Goal: Task Accomplishment & Management: Manage account settings

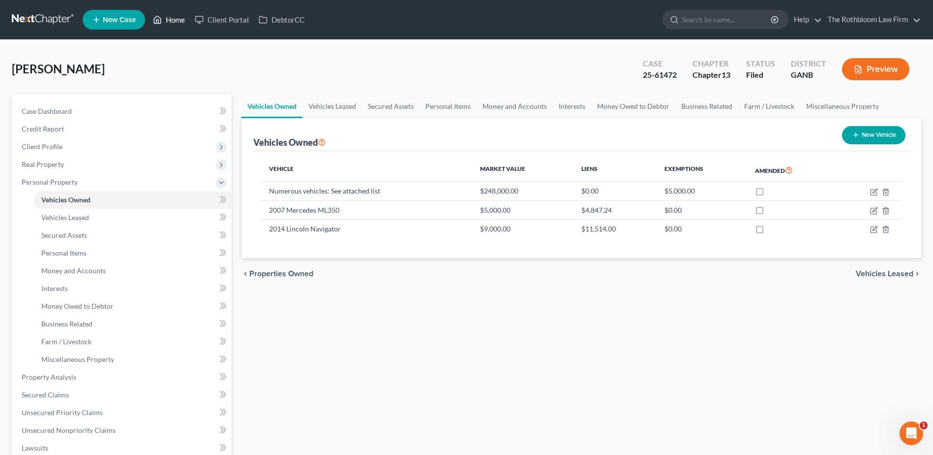
click at [184, 23] on link "Home" at bounding box center [169, 20] width 42 height 18
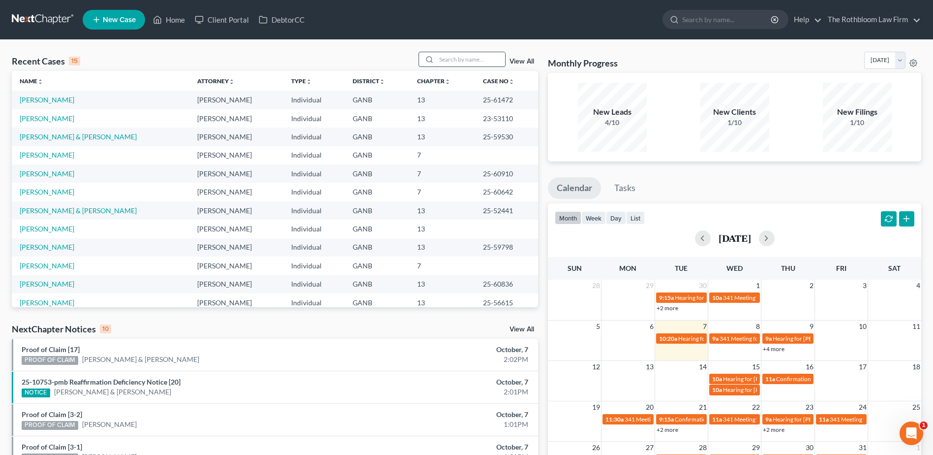
click at [449, 63] on input "search" at bounding box center [470, 59] width 69 height 14
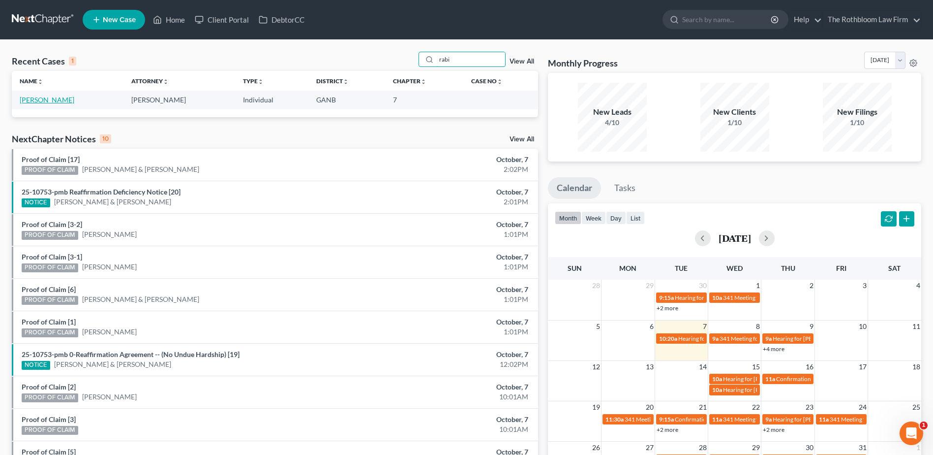
type input "rabi"
click at [41, 101] on link "[PERSON_NAME]" at bounding box center [47, 99] width 55 height 8
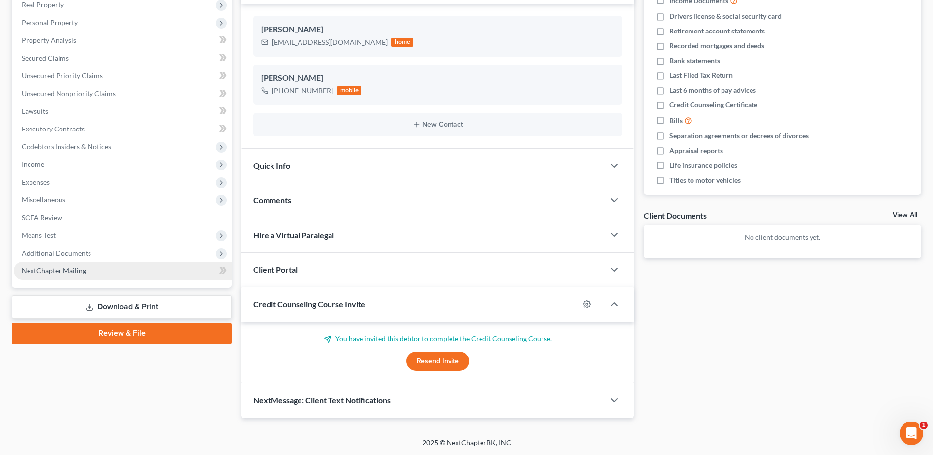
scroll to position [160, 0]
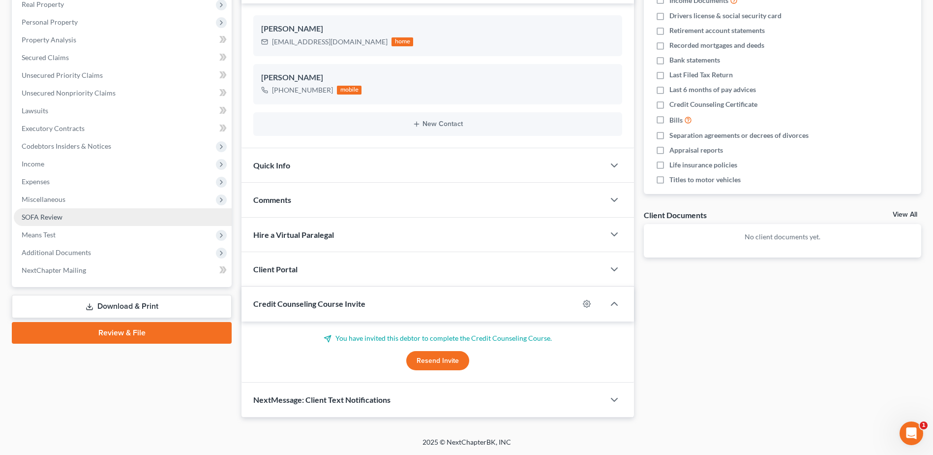
click at [48, 218] on span "SOFA Review" at bounding box center [42, 217] width 41 height 8
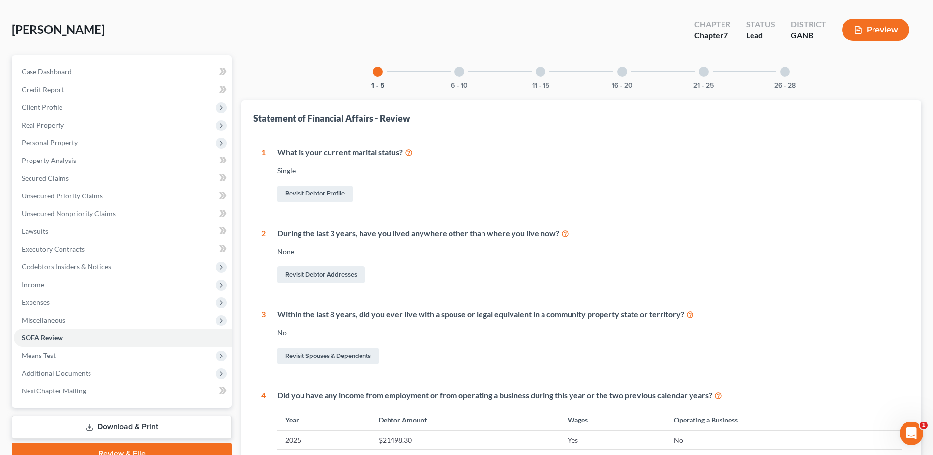
scroll to position [98, 0]
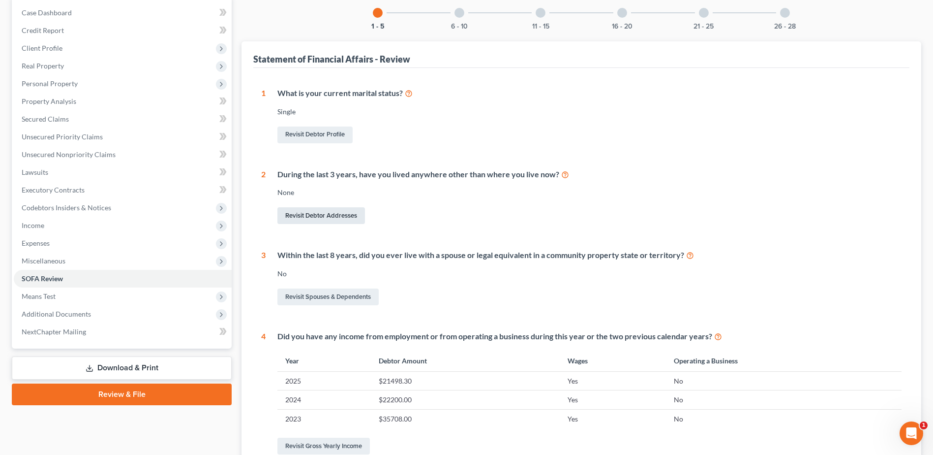
click at [337, 214] on link "Revisit Debtor Addresses" at bounding box center [321, 215] width 88 height 17
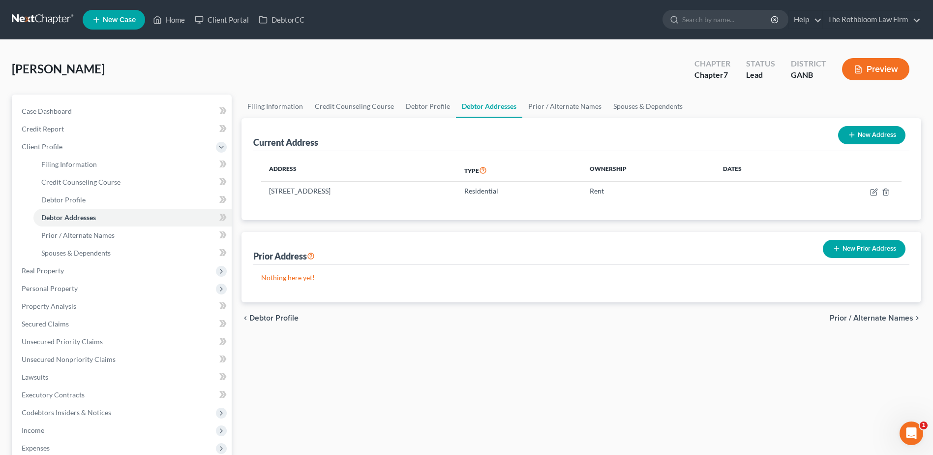
click at [863, 246] on button "New Prior Address" at bounding box center [864, 249] width 83 height 18
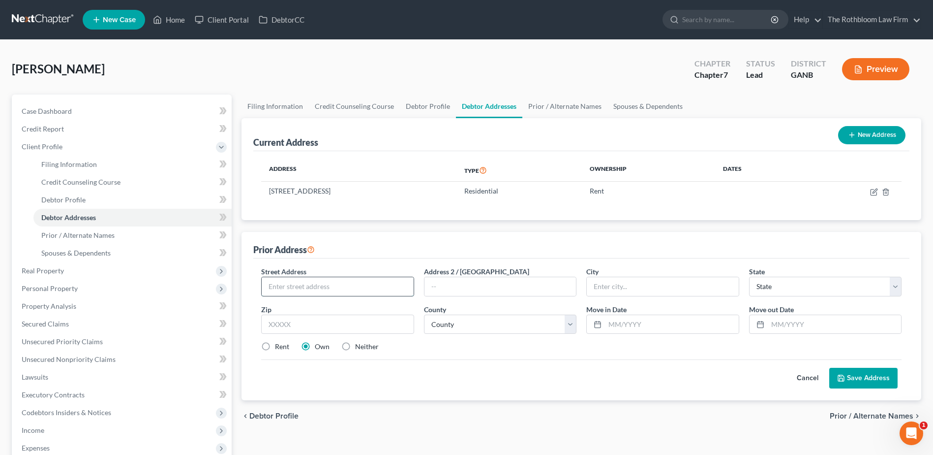
click at [310, 285] on input "text" at bounding box center [338, 286] width 152 height 19
click at [307, 283] on input "[STREET_ADDRESS]" at bounding box center [338, 286] width 152 height 19
type input "[STREET_ADDRESS]"
click at [301, 325] on input "text" at bounding box center [337, 324] width 153 height 20
type input "30046"
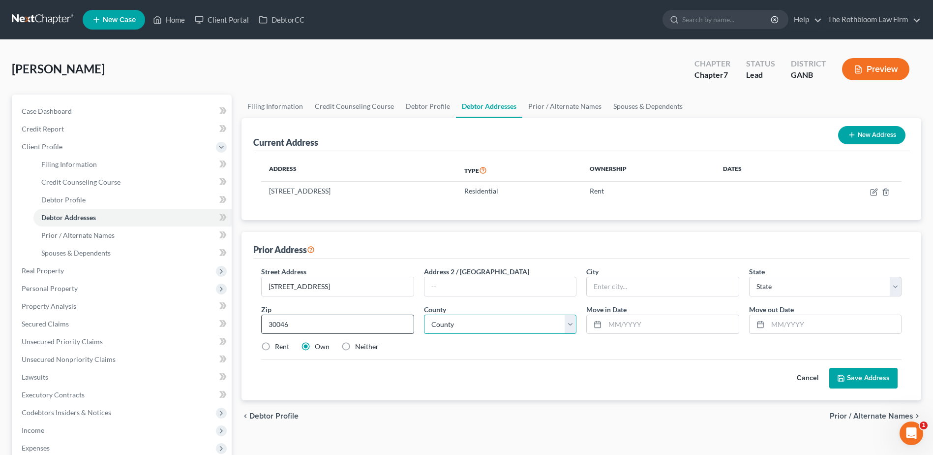
type input "[GEOGRAPHIC_DATA]"
select select "10"
click at [472, 322] on select "County [GEOGRAPHIC_DATA] [GEOGRAPHIC_DATA] [GEOGRAPHIC_DATA] [GEOGRAPHIC_DATA] …" at bounding box center [500, 324] width 153 height 20
select select "66"
click at [424, 314] on select "County [GEOGRAPHIC_DATA] [GEOGRAPHIC_DATA] [GEOGRAPHIC_DATA] [GEOGRAPHIC_DATA] …" at bounding box center [500, 324] width 153 height 20
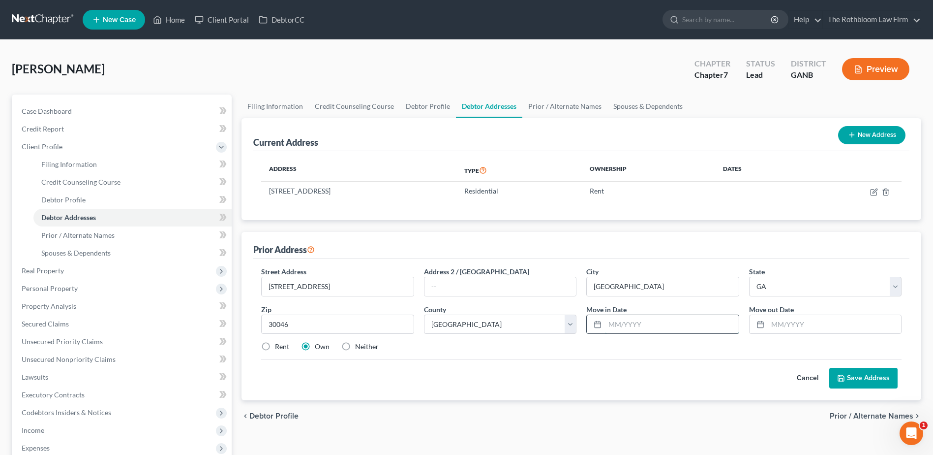
click at [619, 324] on input "text" at bounding box center [671, 324] width 133 height 19
click at [860, 383] on button "Save Address" at bounding box center [863, 377] width 68 height 21
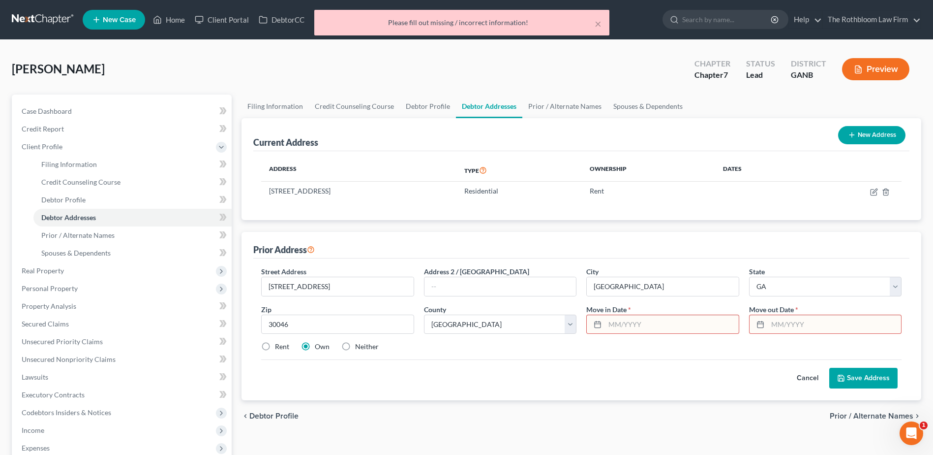
click at [613, 328] on input "text" at bounding box center [671, 324] width 133 height 19
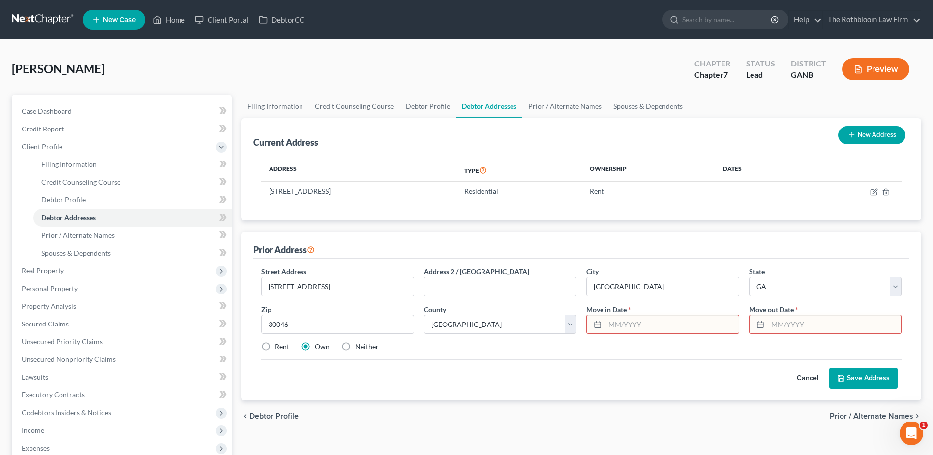
click at [775, 319] on input "text" at bounding box center [834, 324] width 133 height 19
type input "07/2023"
click at [609, 324] on input "text" at bounding box center [671, 324] width 133 height 19
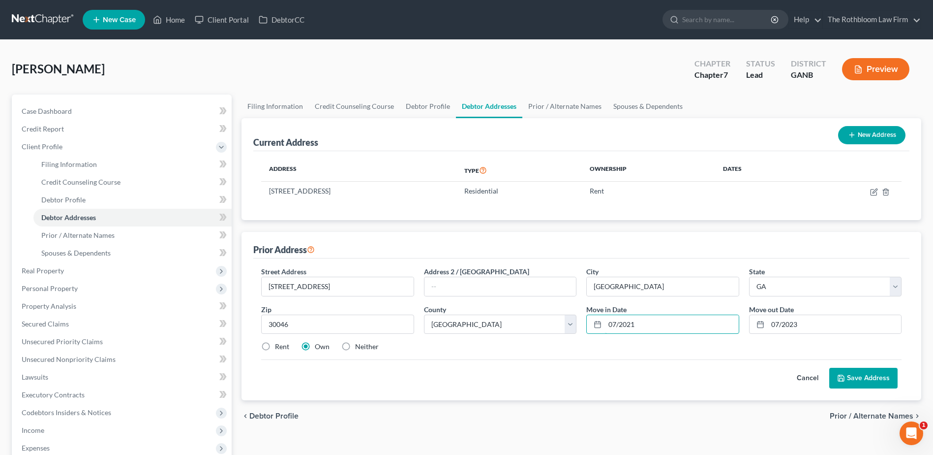
type input "07/2021"
click at [633, 348] on div "Rent Own Neither" at bounding box center [581, 346] width 650 height 10
click at [864, 379] on button "Save Address" at bounding box center [863, 377] width 68 height 21
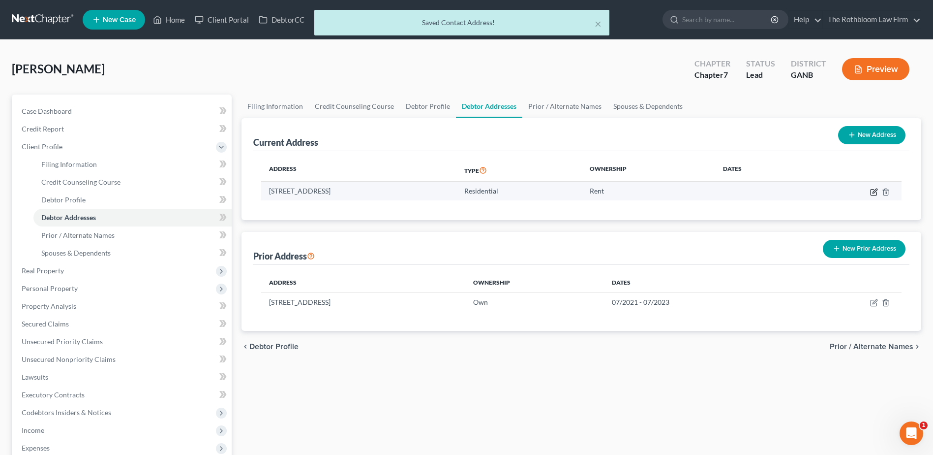
click at [874, 195] on icon "button" at bounding box center [874, 192] width 8 height 8
select select "10"
select select "66"
select select "0"
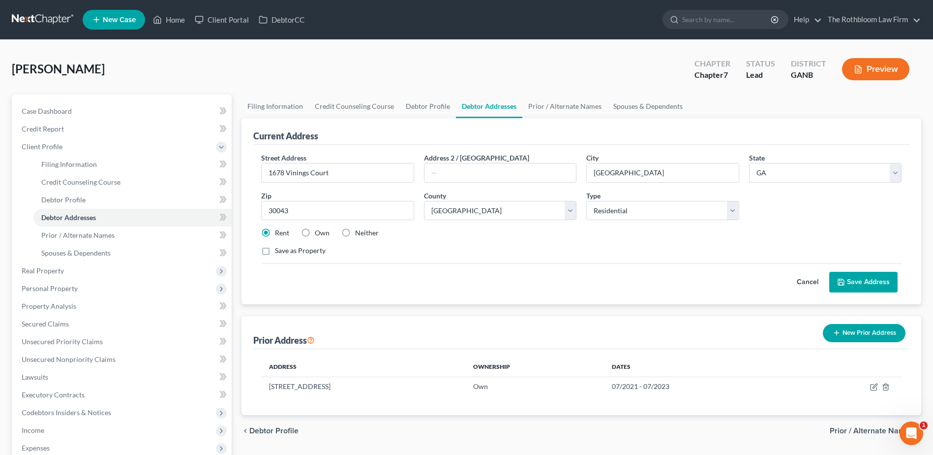
click at [355, 233] on label "Neither" at bounding box center [367, 233] width 24 height 10
click at [359, 233] on input "Neither" at bounding box center [362, 231] width 6 height 6
radio input "true"
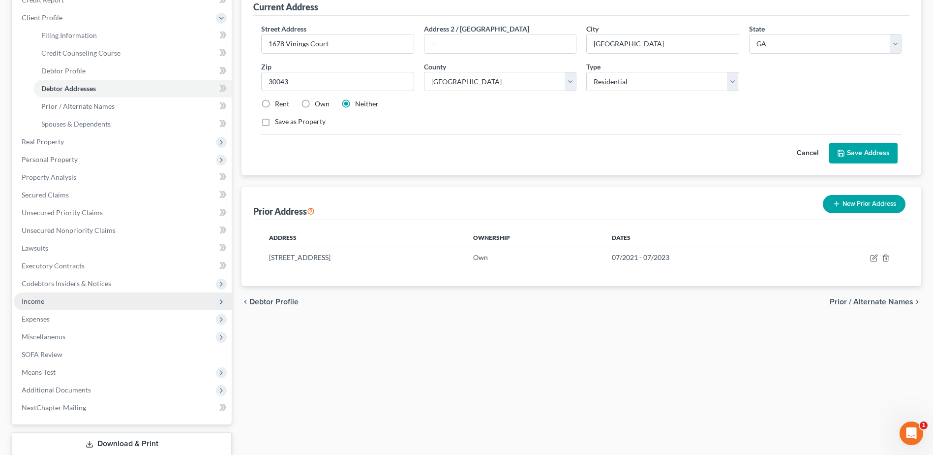
scroll to position [192, 0]
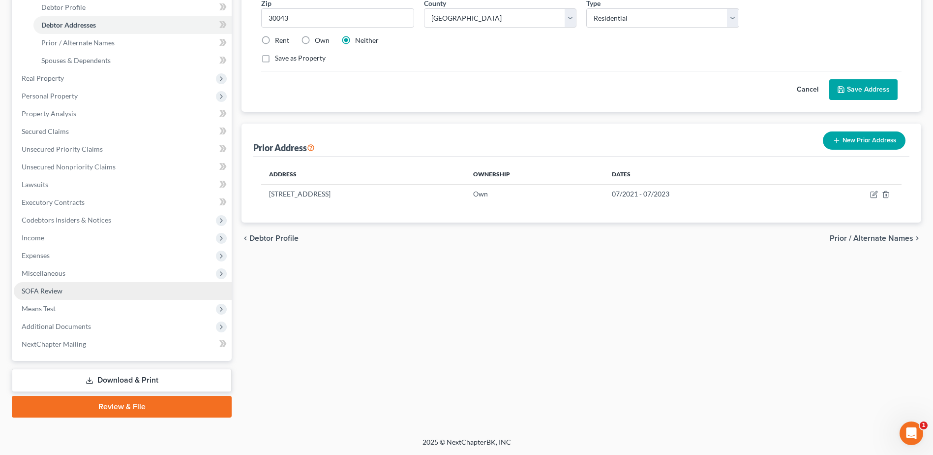
click at [46, 284] on link "SOFA Review" at bounding box center [123, 291] width 218 height 18
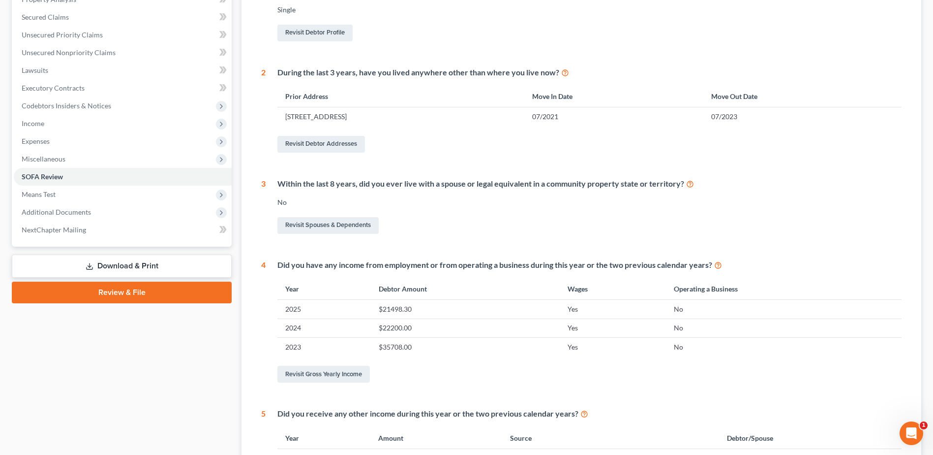
scroll to position [344, 0]
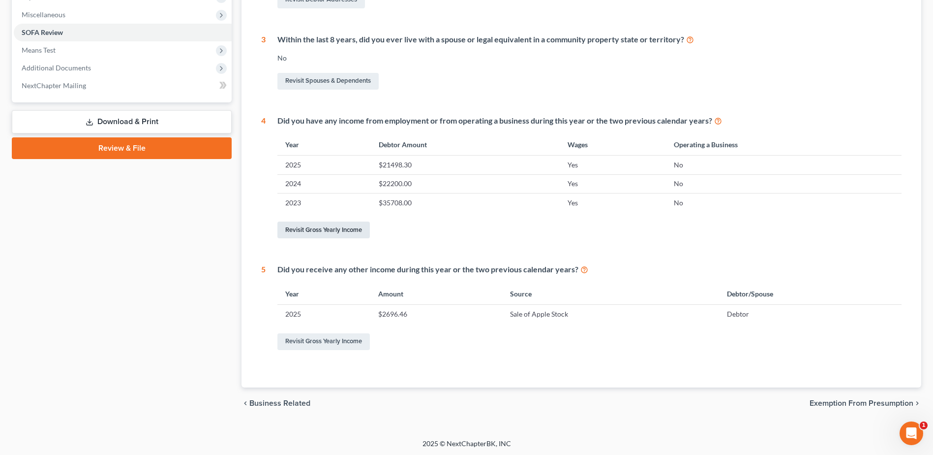
click at [319, 233] on link "Revisit Gross Yearly Income" at bounding box center [323, 229] width 92 height 17
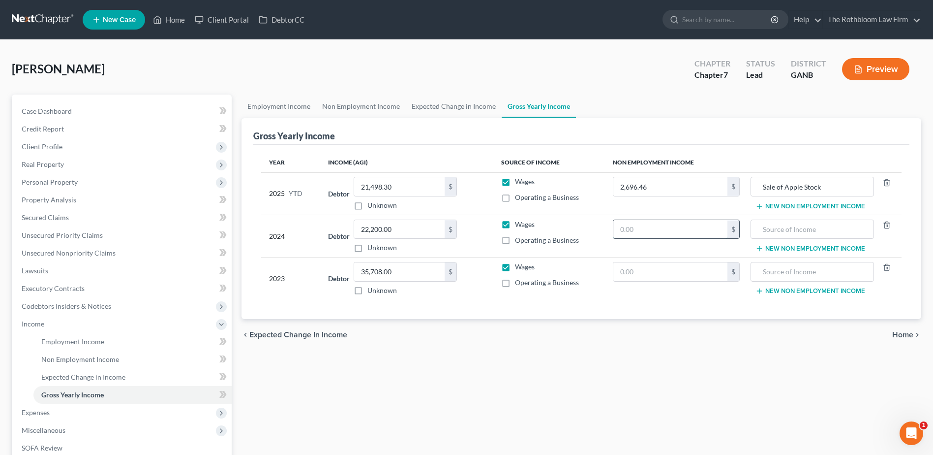
click at [659, 234] on input "text" at bounding box center [670, 229] width 114 height 19
click at [777, 228] on input "text" at bounding box center [812, 229] width 113 height 19
type input "401k Distribution"
click at [662, 230] on input "text" at bounding box center [670, 229] width 114 height 19
type input "0"
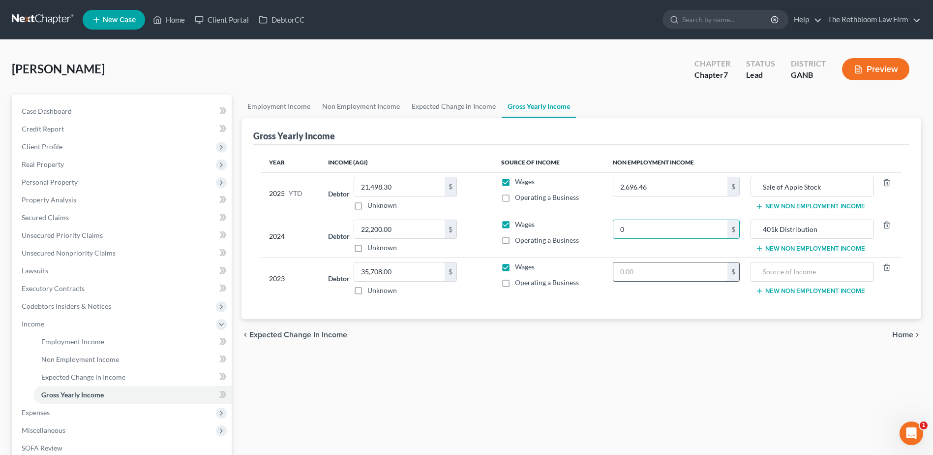
click at [631, 266] on input "text" at bounding box center [670, 271] width 114 height 19
type input "6,000"
drag, startPoint x: 824, startPoint y: 224, endPoint x: 741, endPoint y: 230, distance: 83.3
click at [741, 230] on tr "2024 Debtor 22,200.00 $ Unknown Balance Undetermined 22,200.00 $ Unknown Wages …" at bounding box center [581, 235] width 641 height 42
click at [651, 268] on input "6,000" at bounding box center [670, 271] width 114 height 19
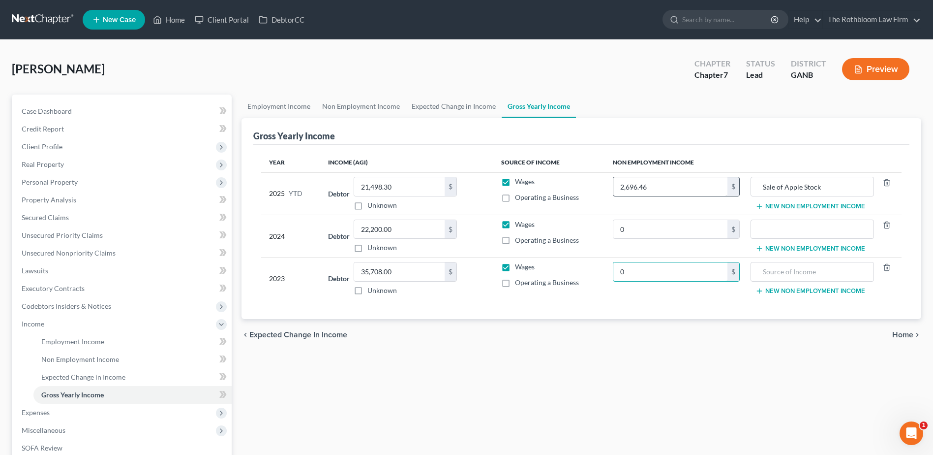
type input "0"
click at [623, 187] on input "2,696.46" at bounding box center [670, 186] width 114 height 19
type input "8,696.46"
click at [822, 187] on input "Sale of Apple Stock" at bounding box center [812, 186] width 113 height 19
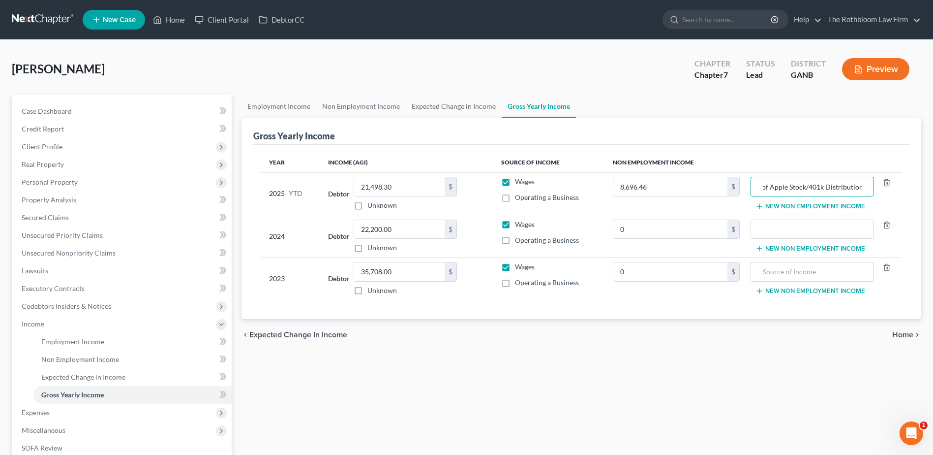
type input "Sale of Apple Stock/401k Distribution"
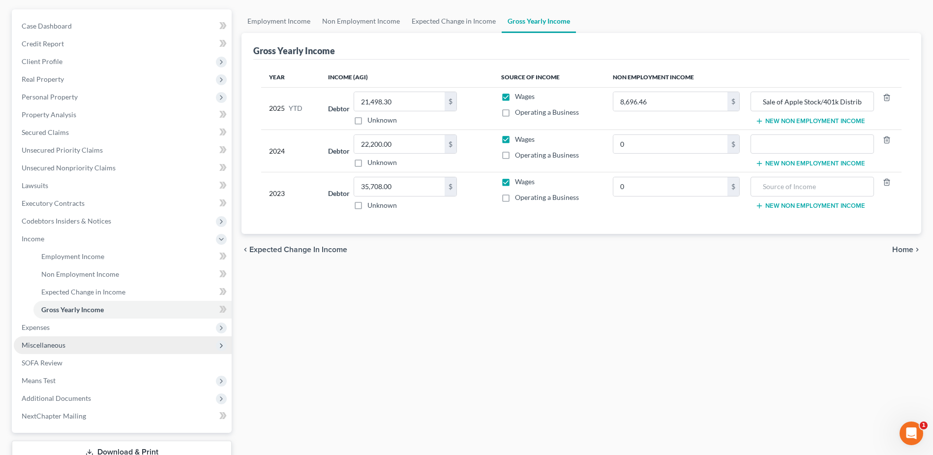
scroll to position [157, 0]
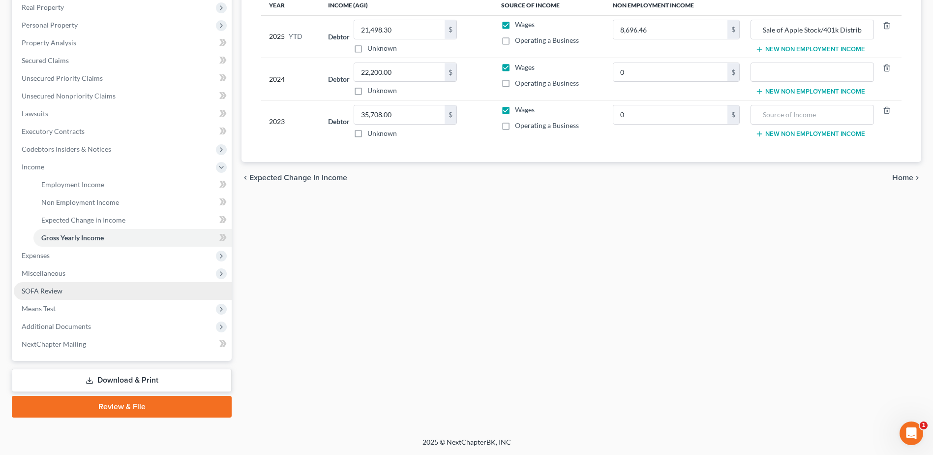
click at [44, 289] on span "SOFA Review" at bounding box center [42, 290] width 41 height 8
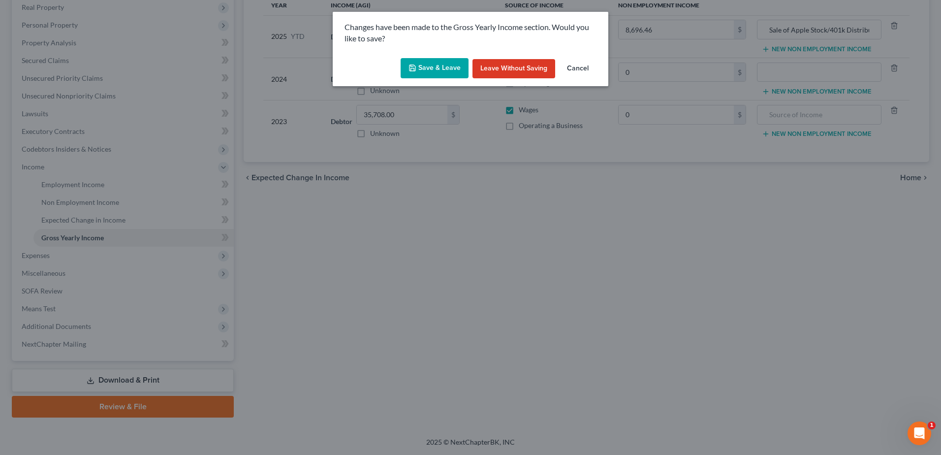
drag, startPoint x: 423, startPoint y: 70, endPoint x: 532, endPoint y: 138, distance: 129.3
click at [423, 69] on button "Save & Leave" at bounding box center [434, 68] width 68 height 21
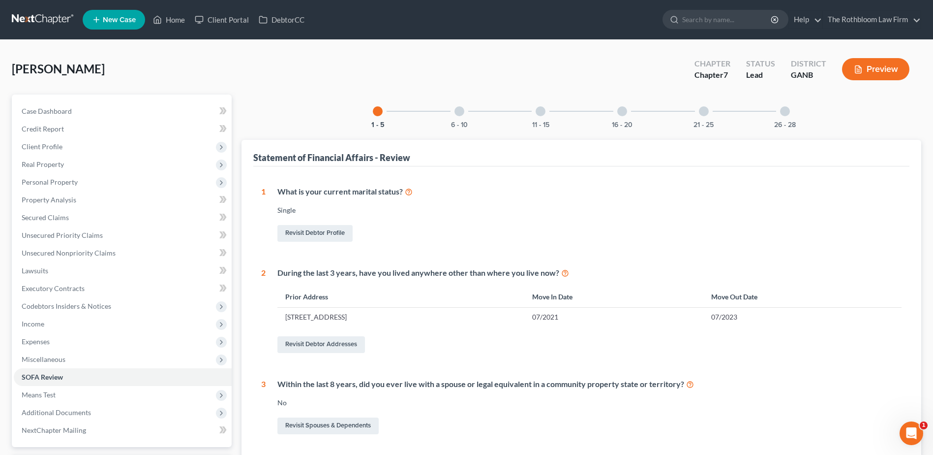
click at [451, 120] on div "6 - 10" at bounding box center [459, 110] width 33 height 33
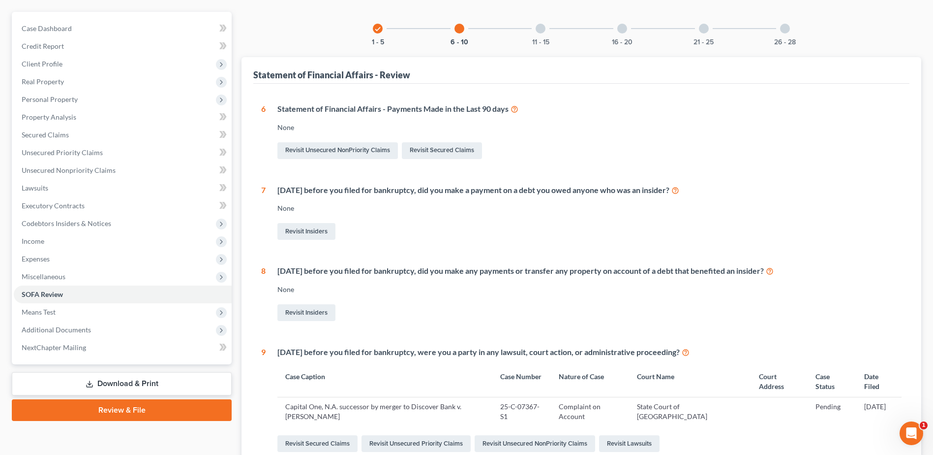
scroll to position [98, 0]
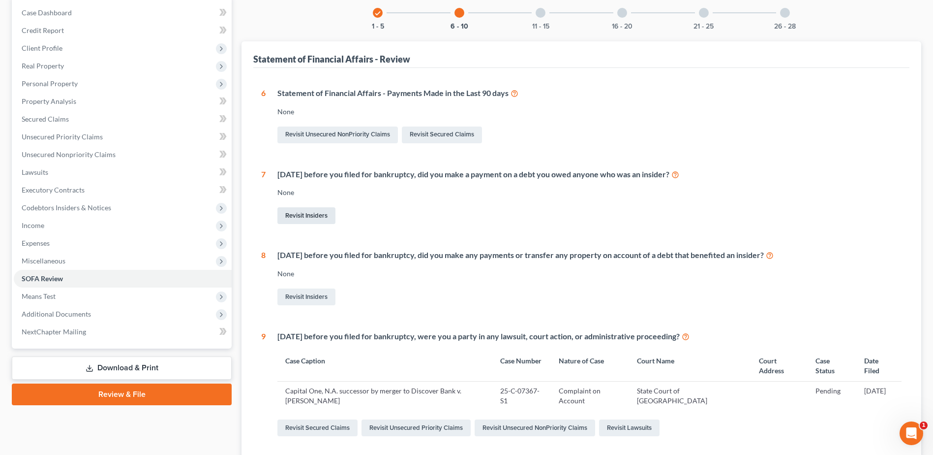
click at [304, 215] on link "Revisit Insiders" at bounding box center [306, 215] width 58 height 17
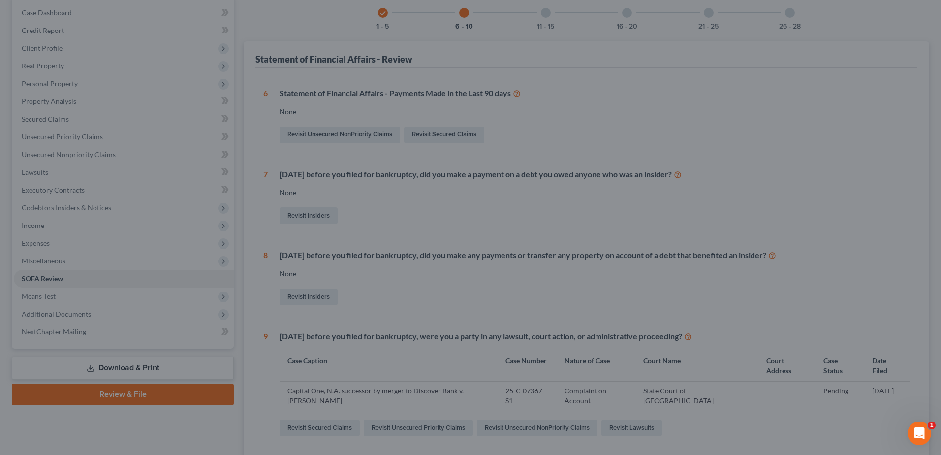
click at [589, 239] on div at bounding box center [470, 227] width 941 height 455
click at [148, 141] on div at bounding box center [470, 227] width 941 height 455
click at [217, 153] on div at bounding box center [470, 227] width 941 height 455
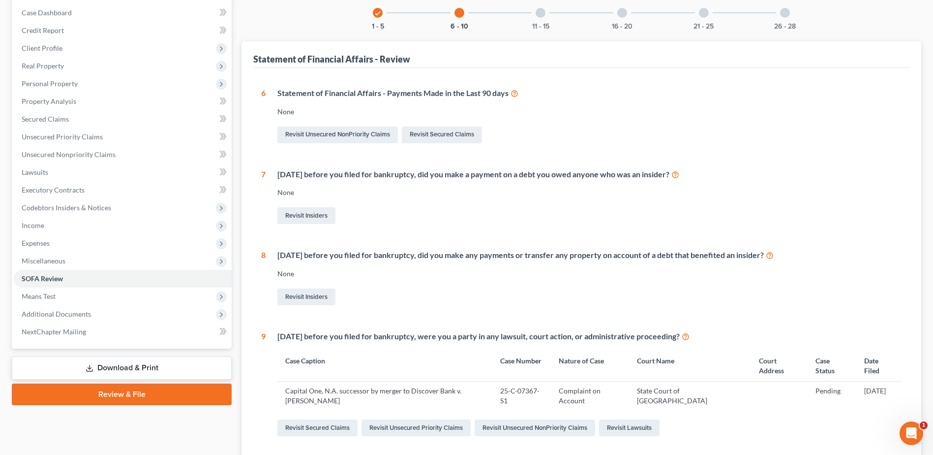
drag, startPoint x: 605, startPoint y: 142, endPoint x: 600, endPoint y: 155, distance: 14.6
click at [605, 141] on div "Revisit Unsecured NonPriority Claims Revisit Secured Claims" at bounding box center [589, 134] width 624 height 21
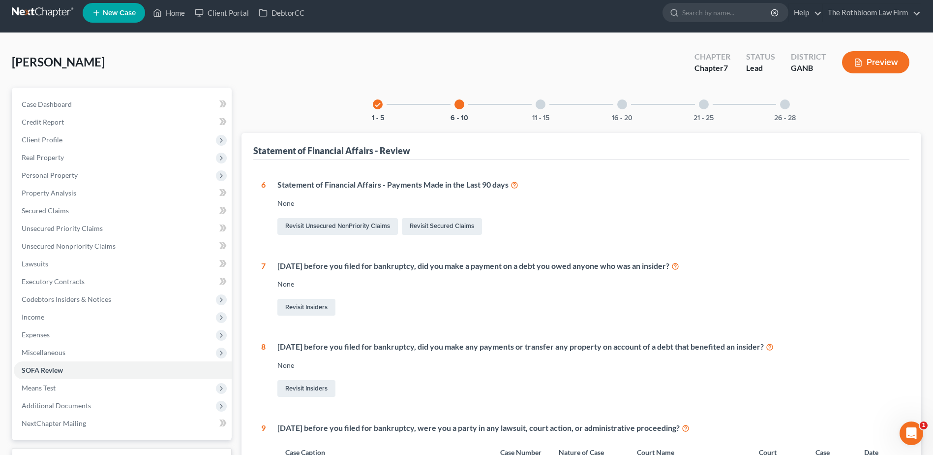
scroll to position [0, 0]
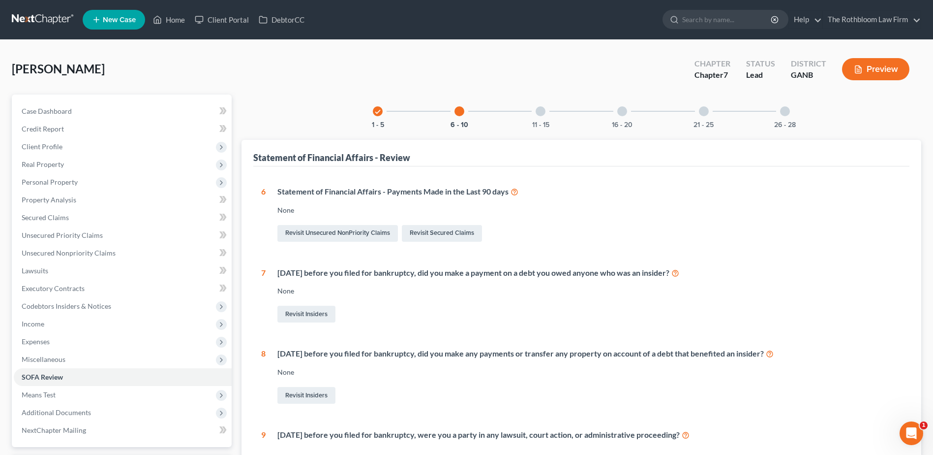
click at [540, 114] on div at bounding box center [541, 111] width 10 height 10
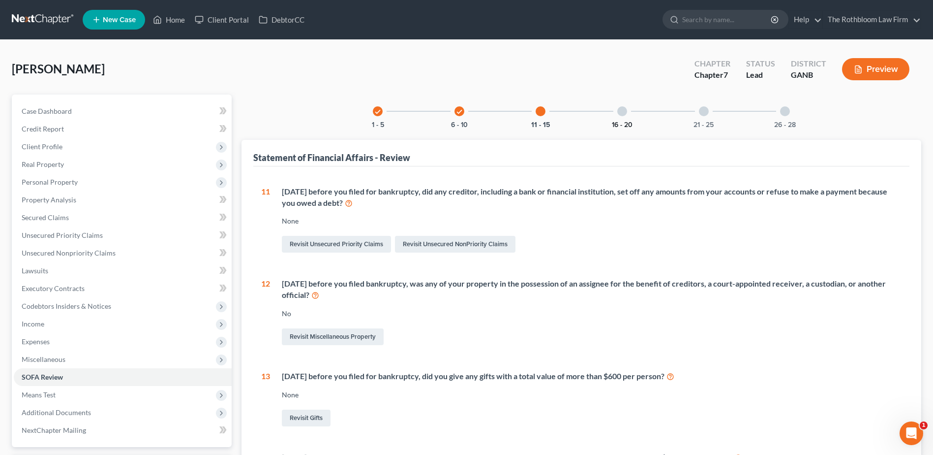
drag, startPoint x: 623, startPoint y: 114, endPoint x: 621, endPoint y: 121, distance: 7.2
click at [623, 114] on div at bounding box center [622, 111] width 10 height 10
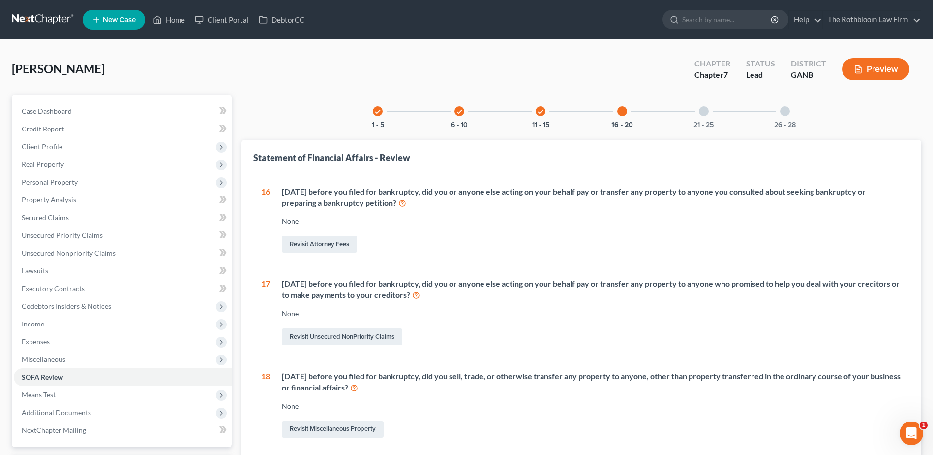
click at [704, 114] on div at bounding box center [704, 111] width 10 height 10
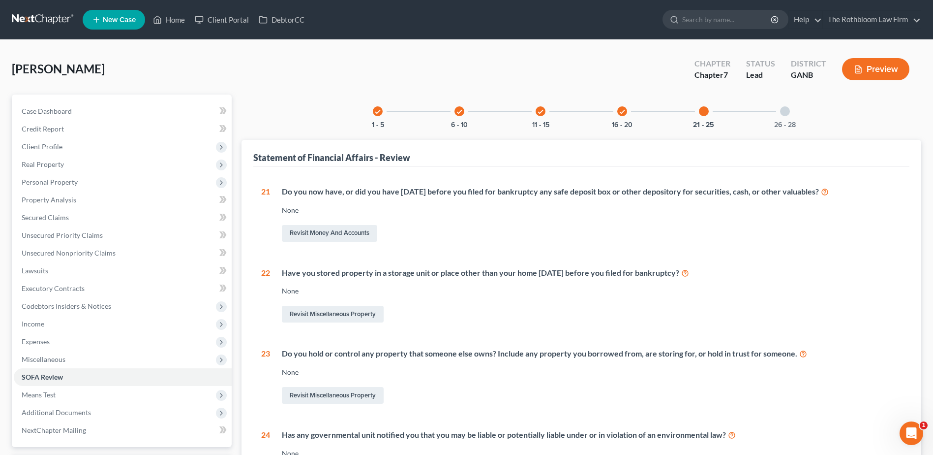
click at [782, 113] on div at bounding box center [785, 111] width 10 height 10
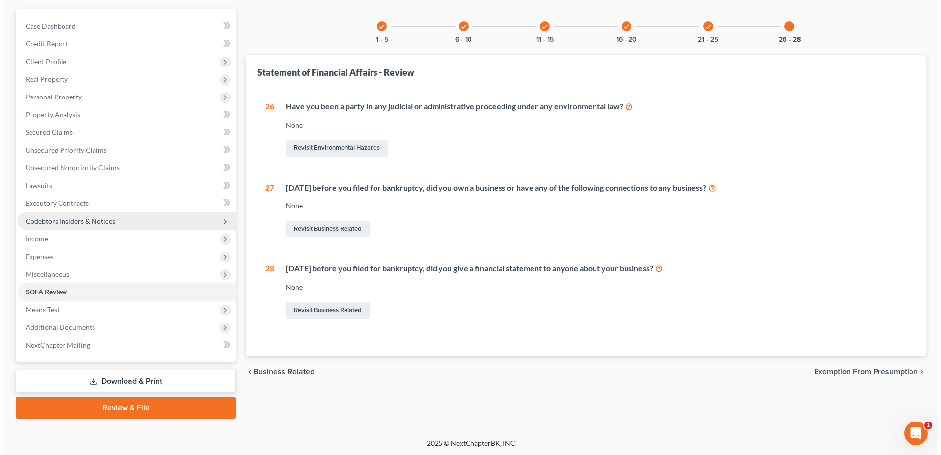
scroll to position [86, 0]
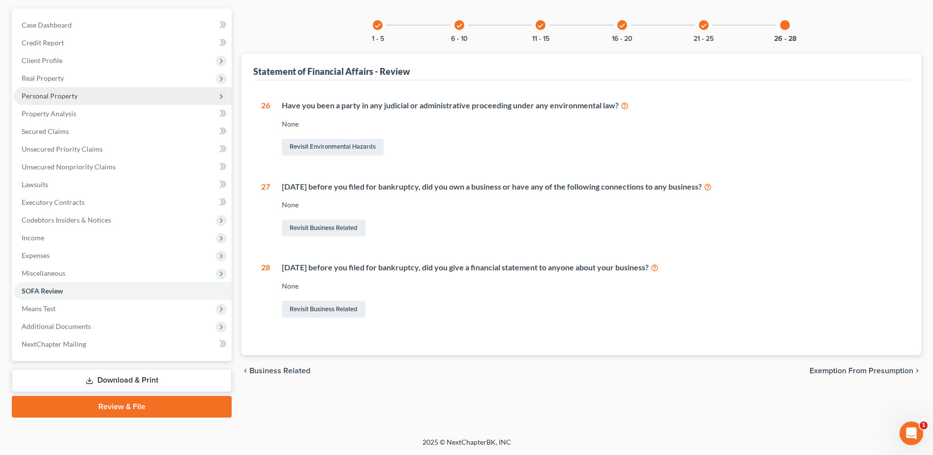
click at [49, 95] on span "Personal Property" at bounding box center [50, 96] width 56 height 8
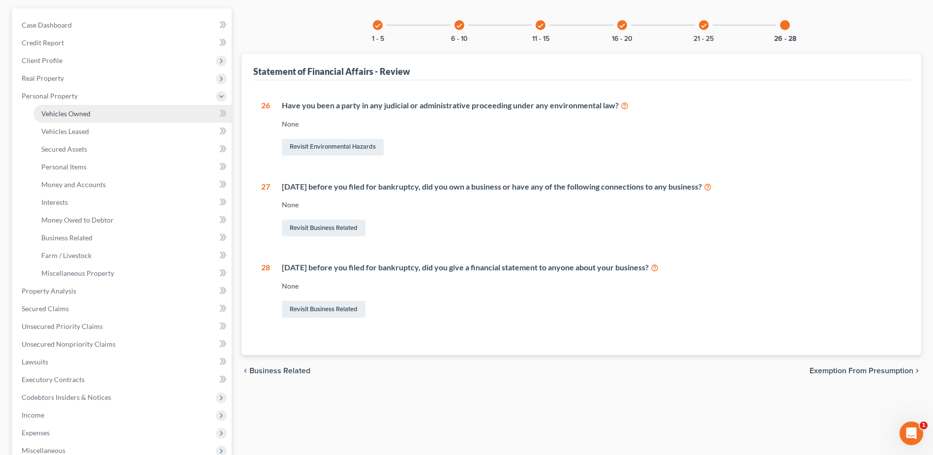
click at [49, 113] on span "Vehicles Owned" at bounding box center [65, 113] width 49 height 8
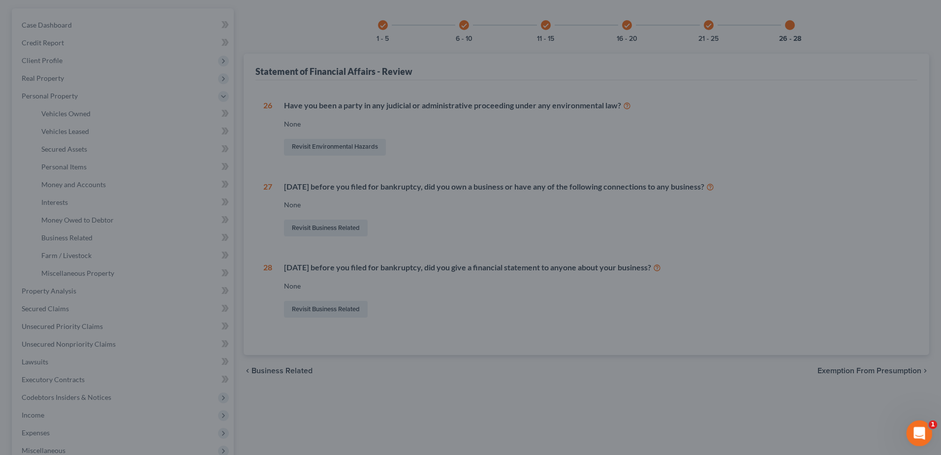
click at [918, 436] on icon "Open Intercom Messenger" at bounding box center [918, 432] width 16 height 16
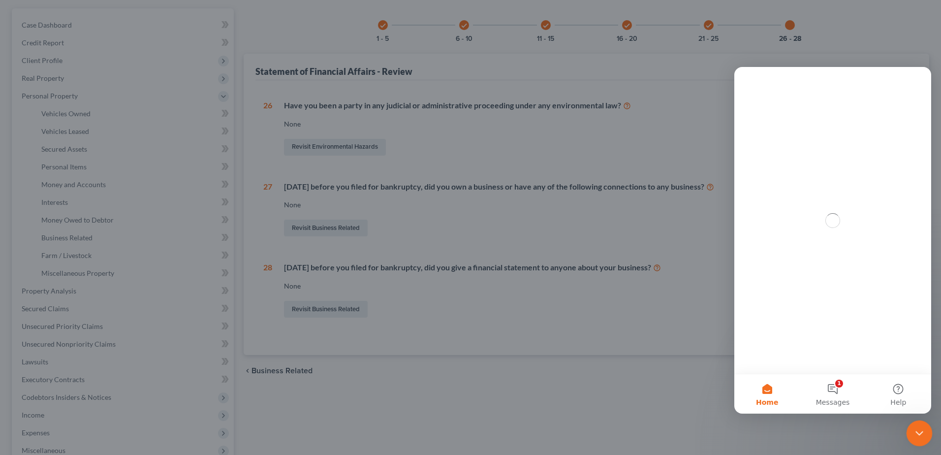
scroll to position [0, 0]
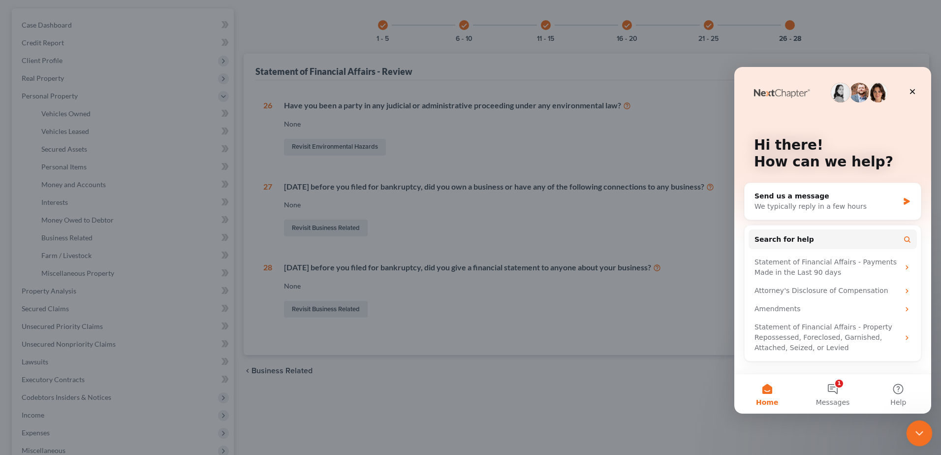
click at [915, 426] on icon "Close Intercom Messenger" at bounding box center [918, 432] width 12 height 12
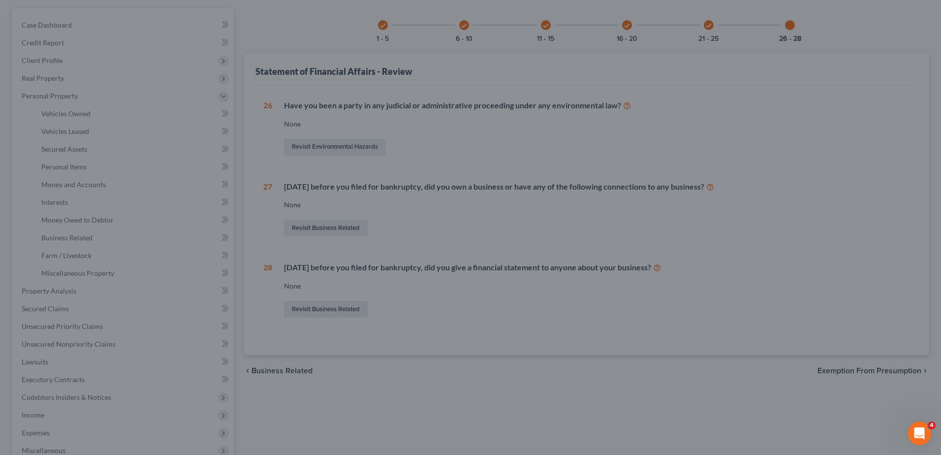
drag, startPoint x: 497, startPoint y: 128, endPoint x: 185, endPoint y: 65, distance: 318.3
click at [495, 128] on div at bounding box center [470, 227] width 941 height 455
click at [121, 76] on div at bounding box center [470, 227] width 941 height 455
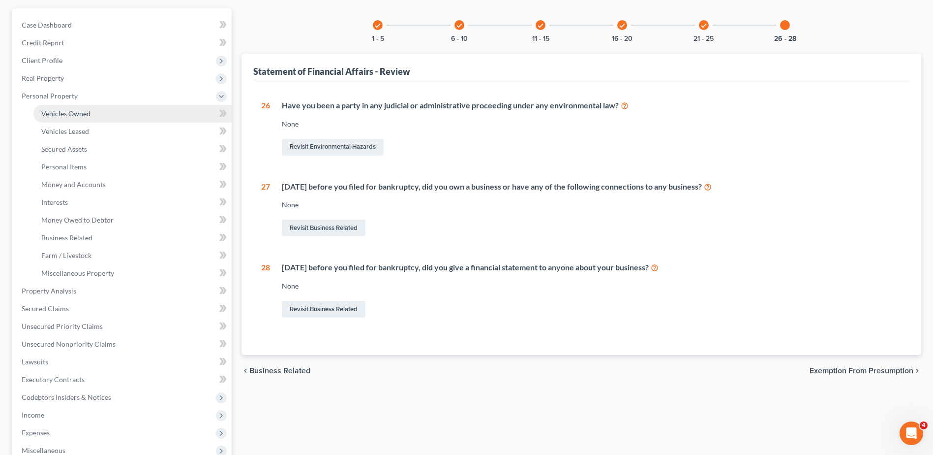
click at [62, 112] on span "Vehicles Owned" at bounding box center [65, 113] width 49 height 8
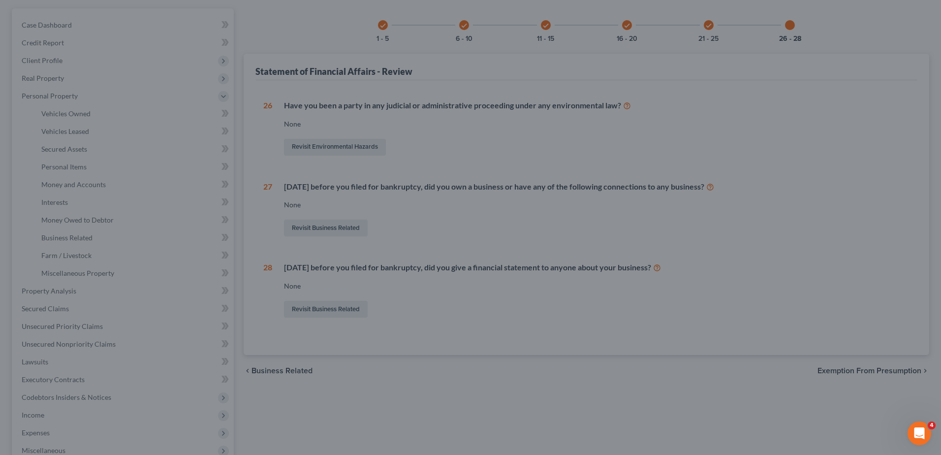
click at [65, 134] on div at bounding box center [470, 227] width 941 height 455
click at [663, 228] on div at bounding box center [470, 227] width 941 height 455
click at [214, 76] on div at bounding box center [470, 227] width 941 height 455
click at [765, 115] on div at bounding box center [470, 227] width 941 height 455
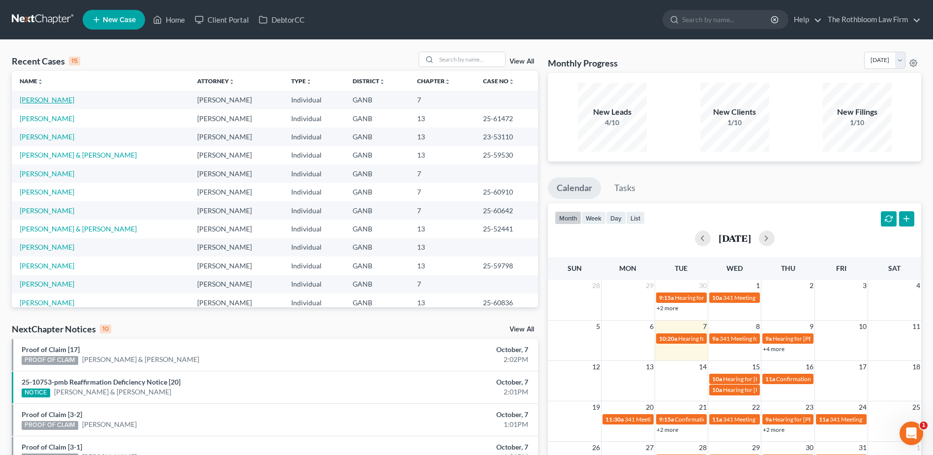
click at [44, 98] on link "[PERSON_NAME]" at bounding box center [47, 99] width 55 height 8
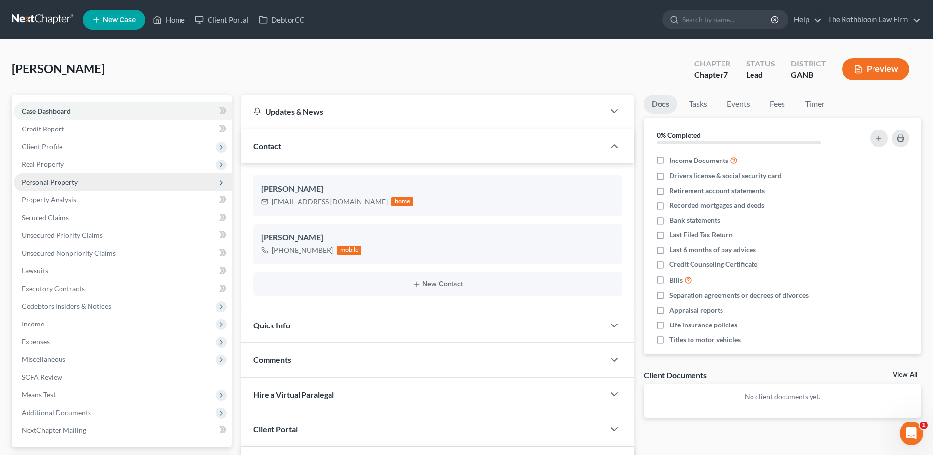
click at [48, 182] on span "Personal Property" at bounding box center [50, 182] width 56 height 8
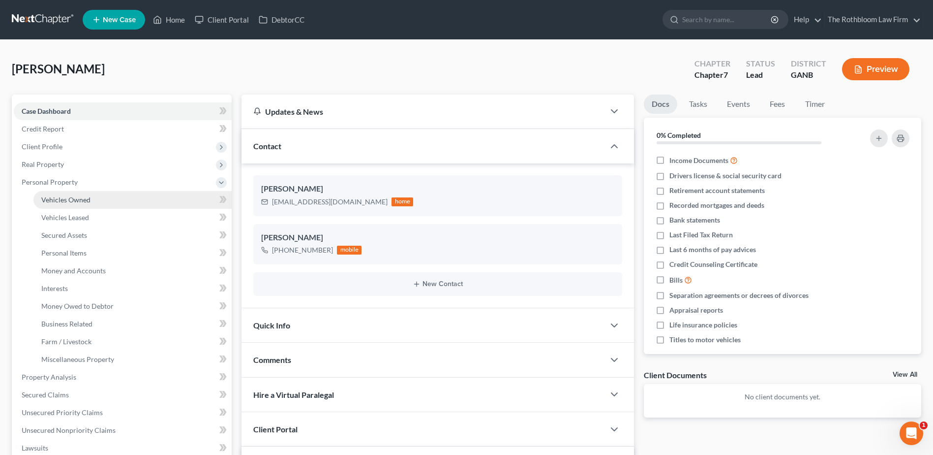
click at [54, 196] on span "Vehicles Owned" at bounding box center [65, 199] width 49 height 8
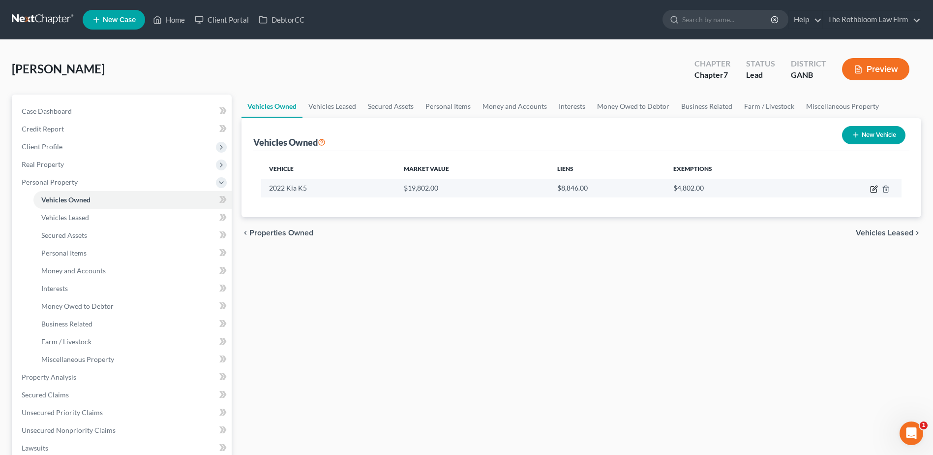
click at [875, 189] on icon "button" at bounding box center [874, 189] width 8 height 8
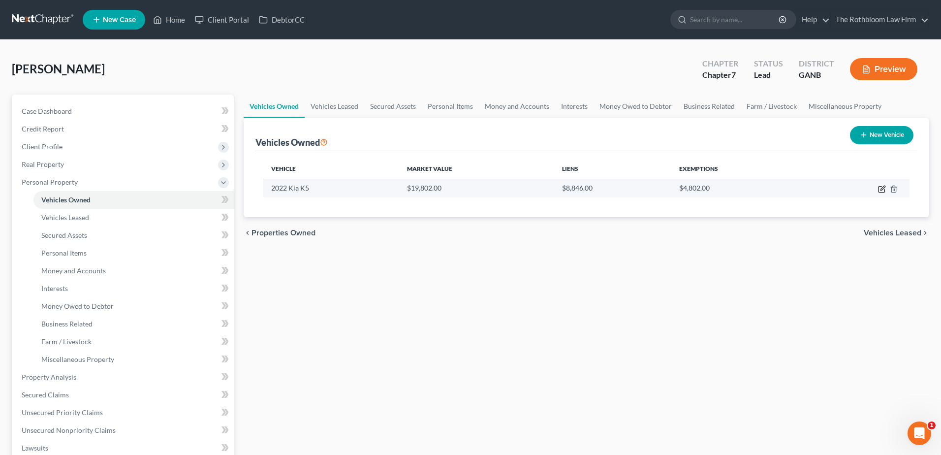
select select "0"
select select "4"
select select "2"
select select "0"
select select "9"
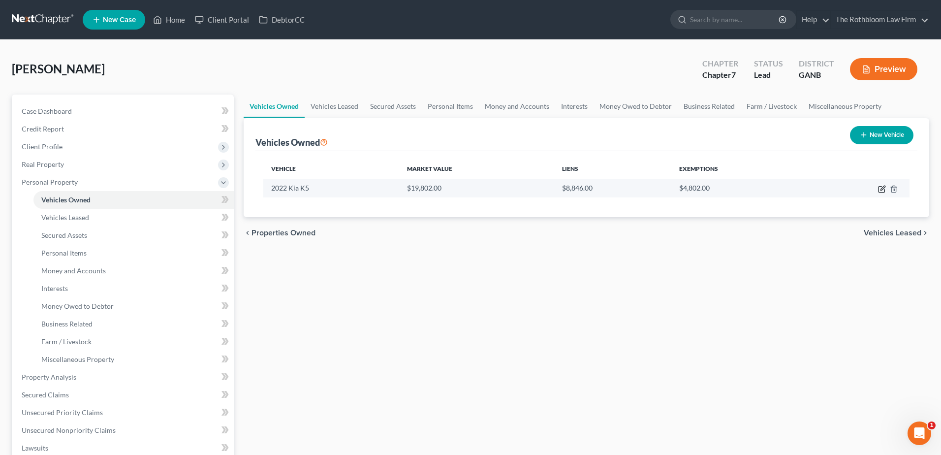
select select "0"
select select "2"
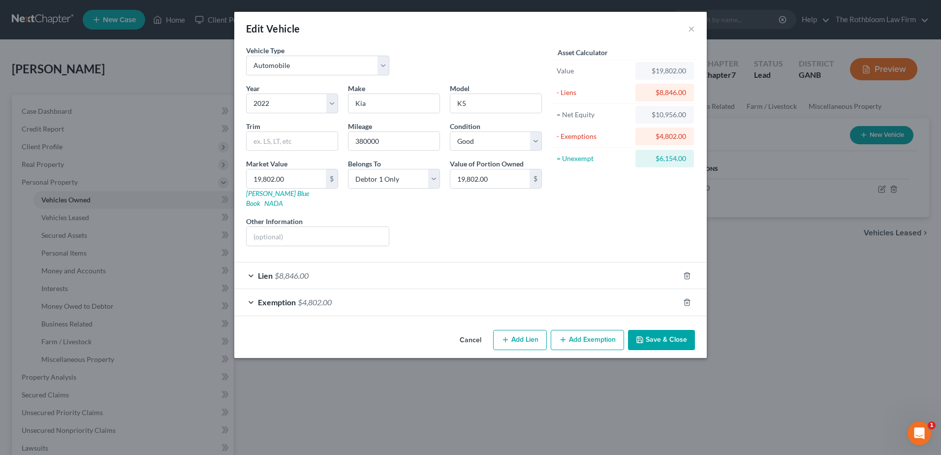
click at [301, 271] on span "$8,846.00" at bounding box center [292, 275] width 34 height 9
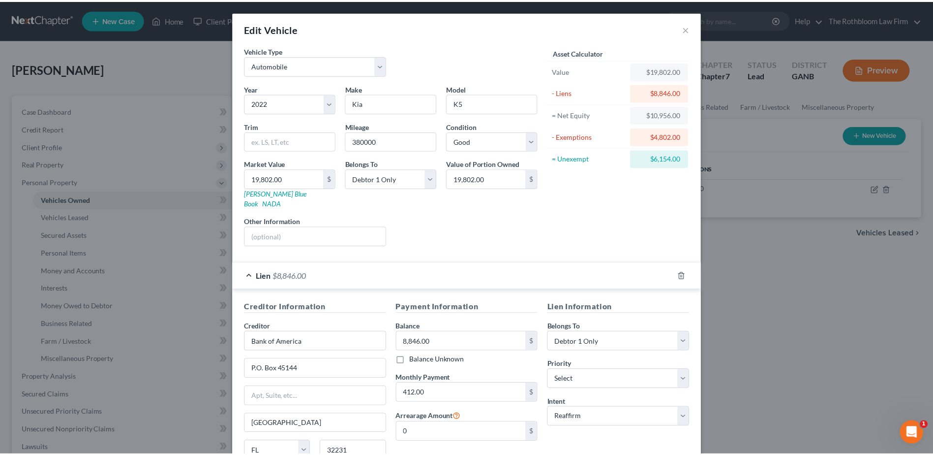
scroll to position [111, 0]
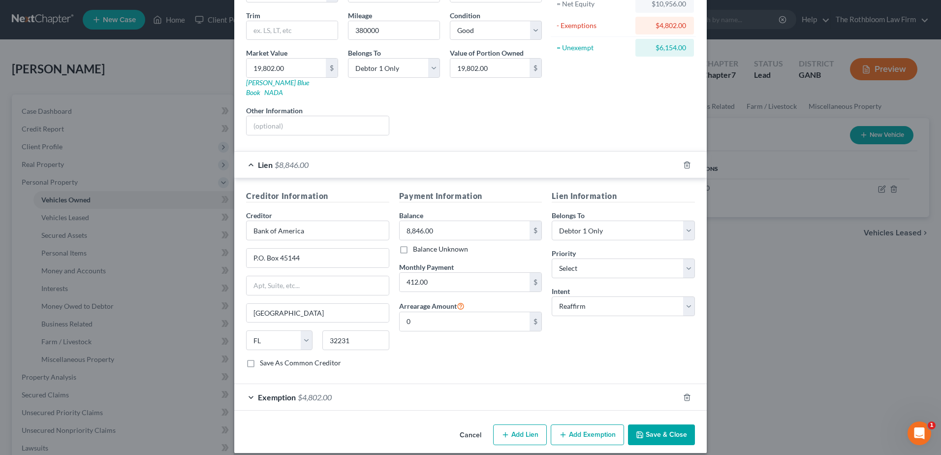
click at [647, 428] on button "Save & Close" at bounding box center [661, 434] width 67 height 21
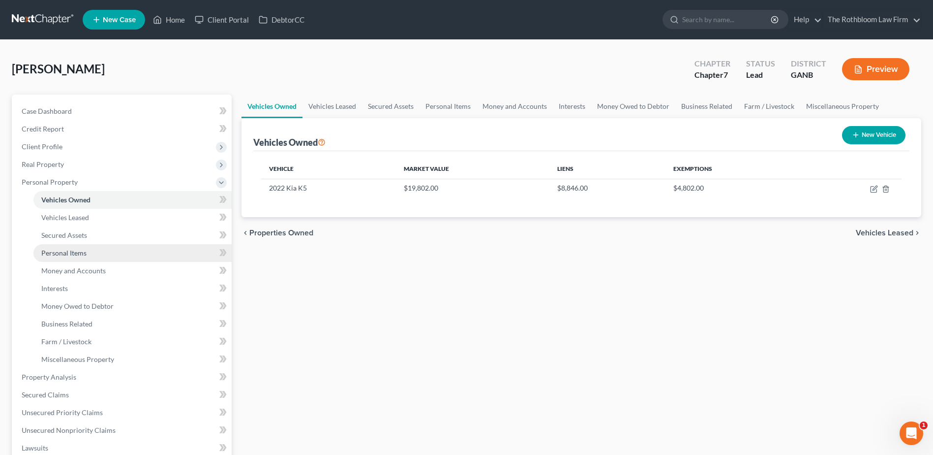
click at [85, 257] on link "Personal Items" at bounding box center [132, 253] width 198 height 18
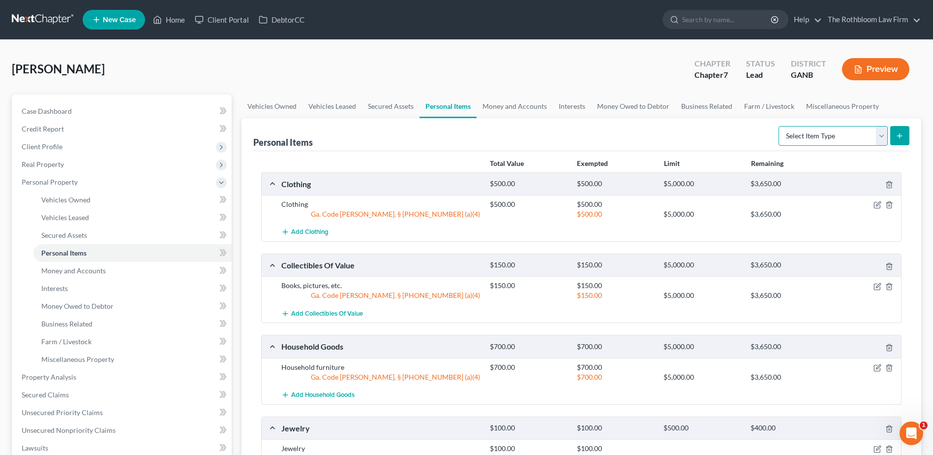
click at [885, 137] on select "Select Item Type Clothing Collectibles Of Value Electronics Firearms Household …" at bounding box center [833, 136] width 109 height 20
select select "electronics"
click at [780, 126] on select "Select Item Type Clothing Collectibles Of Value Electronics Firearms Household …" at bounding box center [833, 136] width 109 height 20
click at [905, 133] on button "submit" at bounding box center [899, 135] width 19 height 19
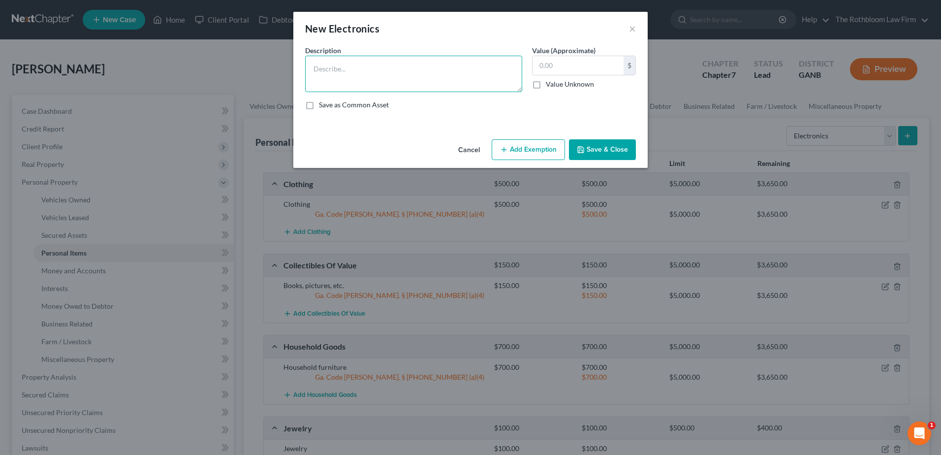
click at [332, 67] on textarea at bounding box center [413, 74] width 217 height 36
drag, startPoint x: 392, startPoint y: 71, endPoint x: 283, endPoint y: 79, distance: 109.0
click at [283, 79] on div "New Electronics × An exemption set must first be selected from the Filing Infor…" at bounding box center [470, 227] width 941 height 455
type textarea "Electronics"
type input "4,000"
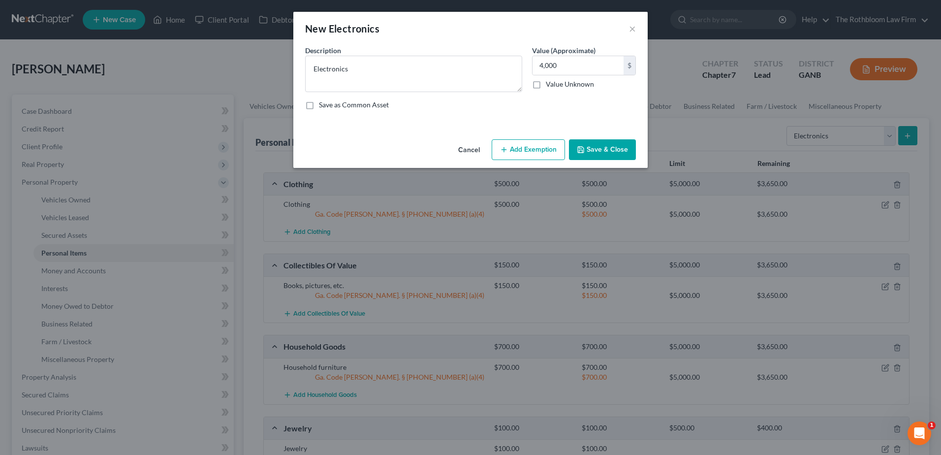
click at [524, 149] on button "Add Exemption" at bounding box center [527, 149] width 73 height 21
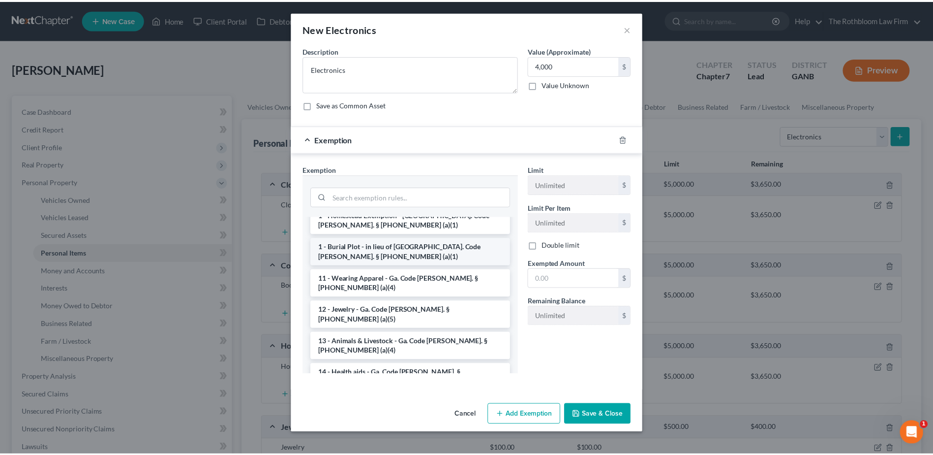
scroll to position [148, 0]
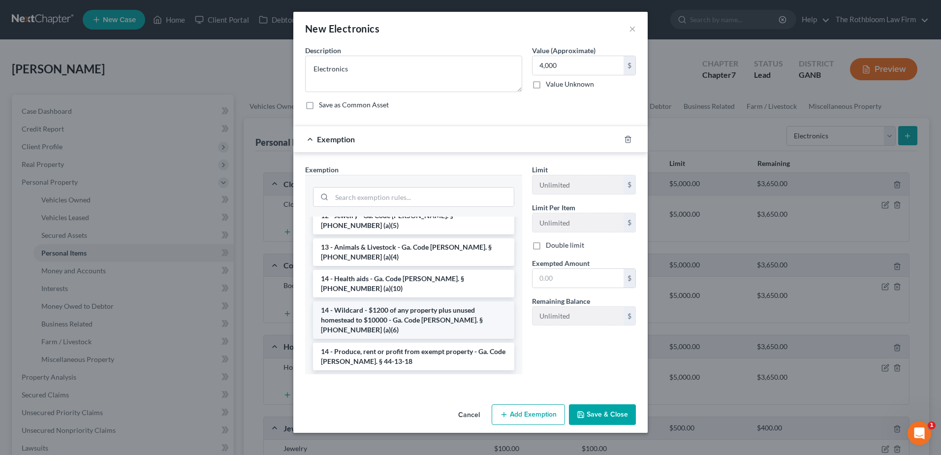
drag, startPoint x: 391, startPoint y: 282, endPoint x: 419, endPoint y: 281, distance: 28.1
click at [392, 301] on li "14 - Wildcard - $1200 of any property plus unused homestead to $10000 - Ga. Cod…" at bounding box center [413, 319] width 201 height 37
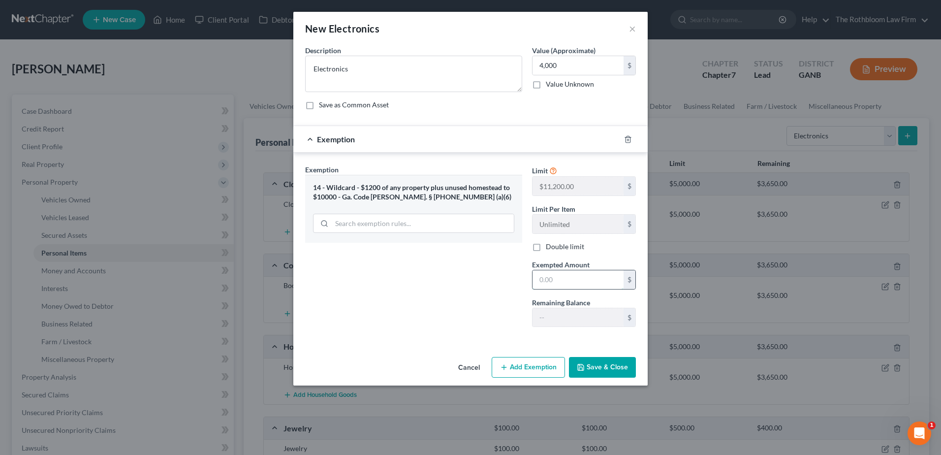
click at [557, 282] on input "text" at bounding box center [577, 279] width 91 height 19
type input "4,000"
click at [595, 367] on button "Save & Close" at bounding box center [602, 367] width 67 height 21
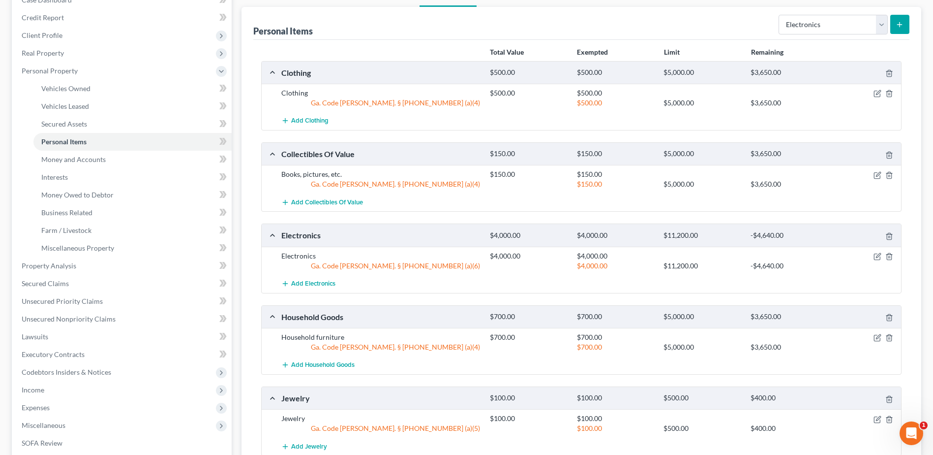
scroll to position [197, 0]
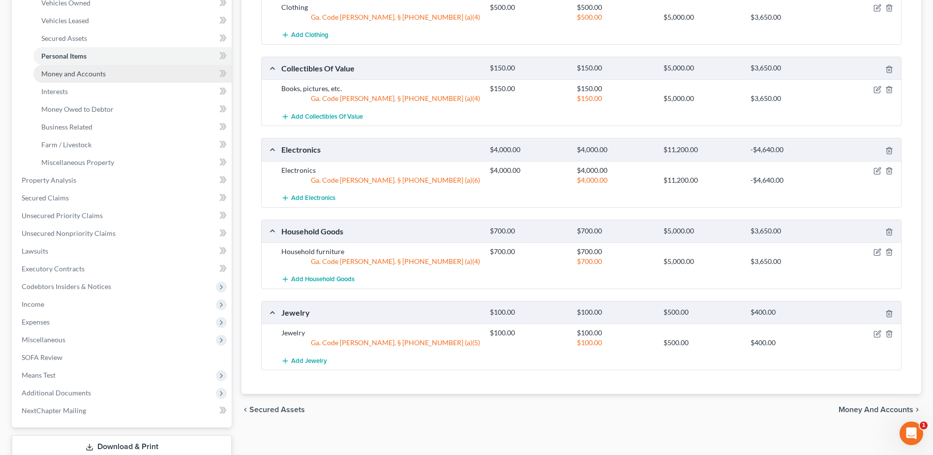
click at [58, 75] on span "Money and Accounts" at bounding box center [73, 73] width 64 height 8
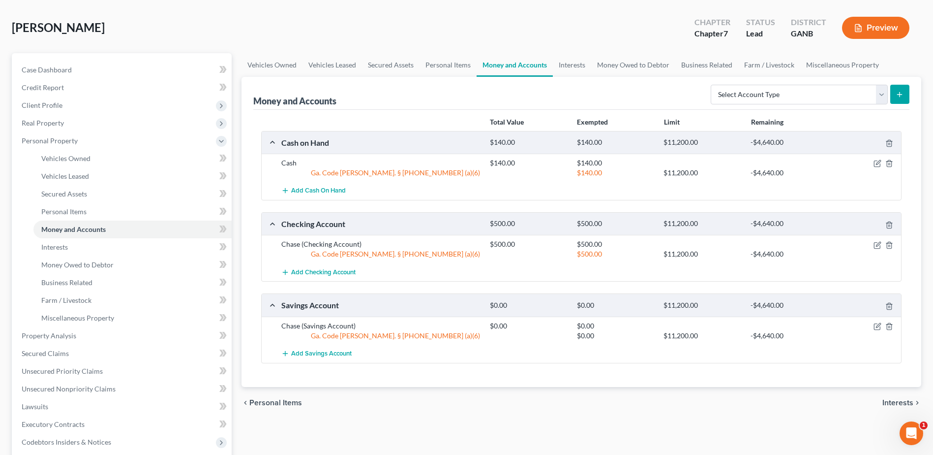
scroll to position [98, 0]
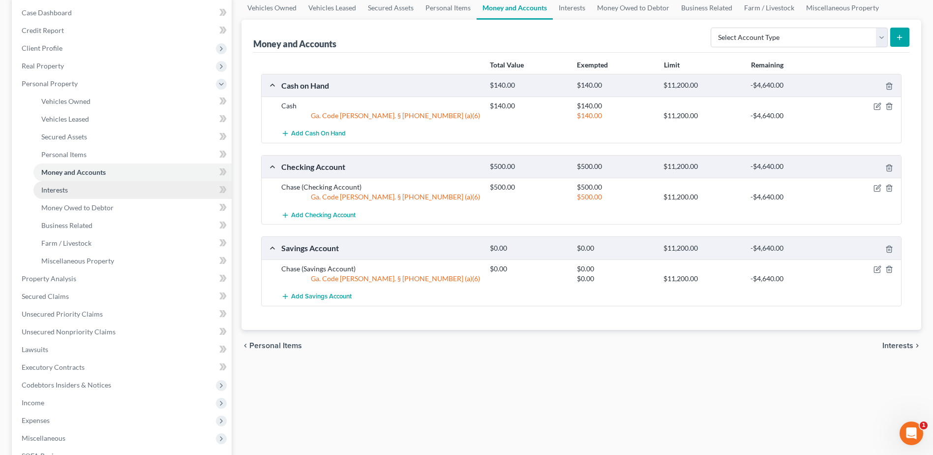
click at [70, 190] on link "Interests" at bounding box center [132, 190] width 198 height 18
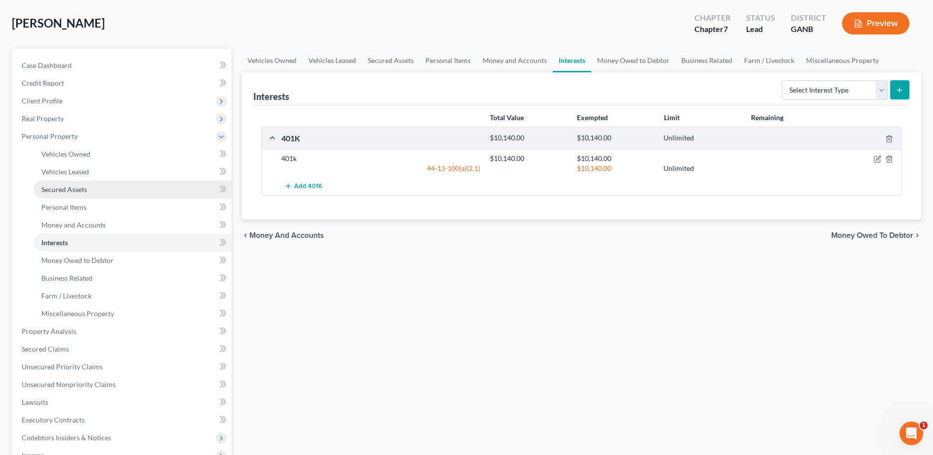
scroll to position [148, 0]
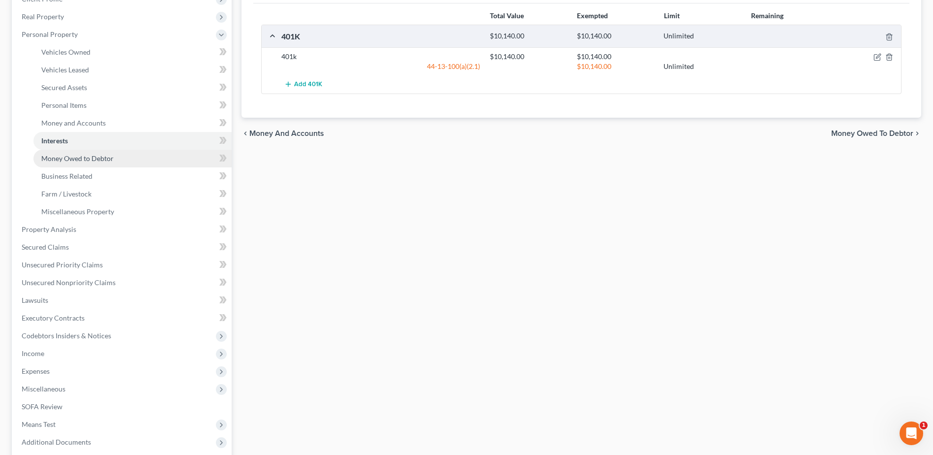
click at [100, 163] on link "Money Owed to Debtor" at bounding box center [132, 159] width 198 height 18
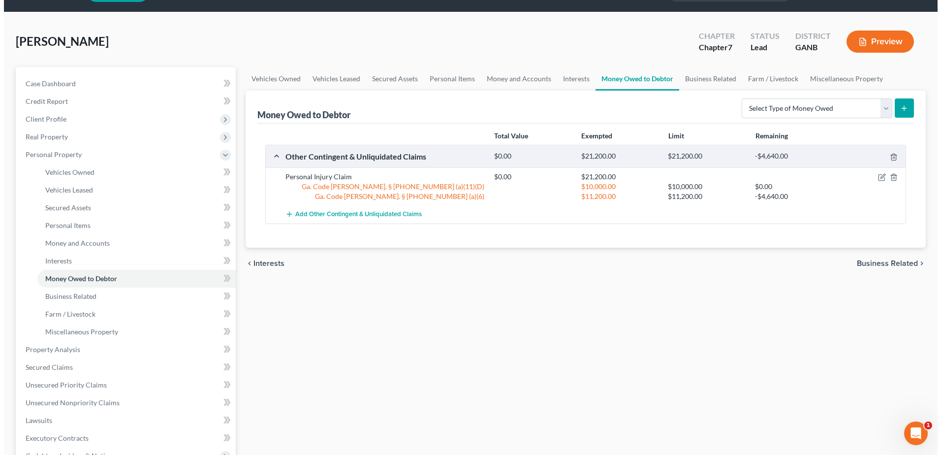
scroll to position [49, 0]
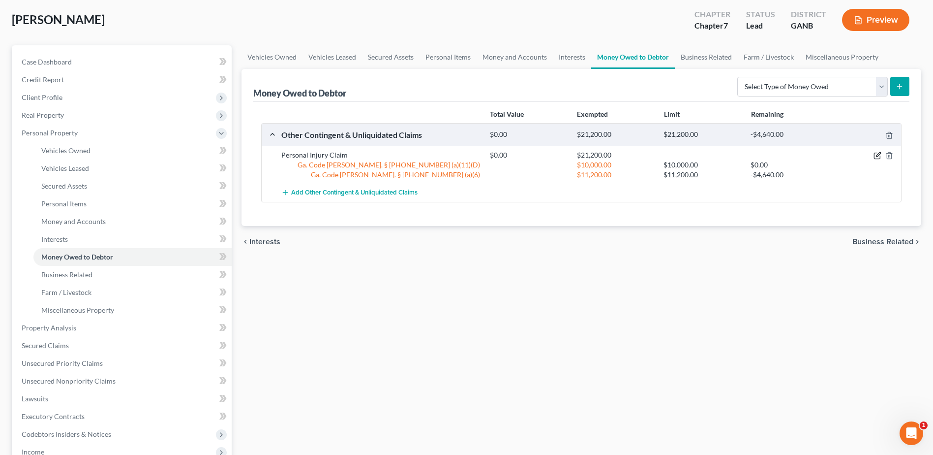
click at [876, 159] on icon "button" at bounding box center [877, 156] width 6 height 6
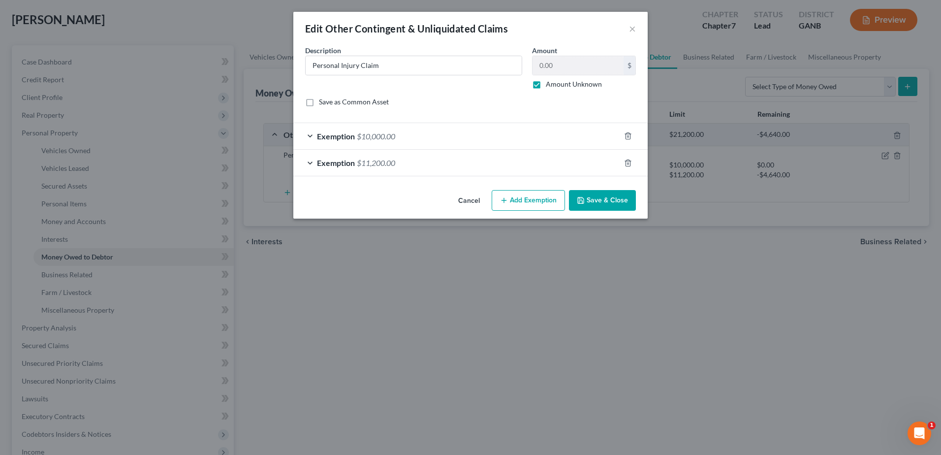
click at [463, 201] on button "Cancel" at bounding box center [468, 201] width 37 height 20
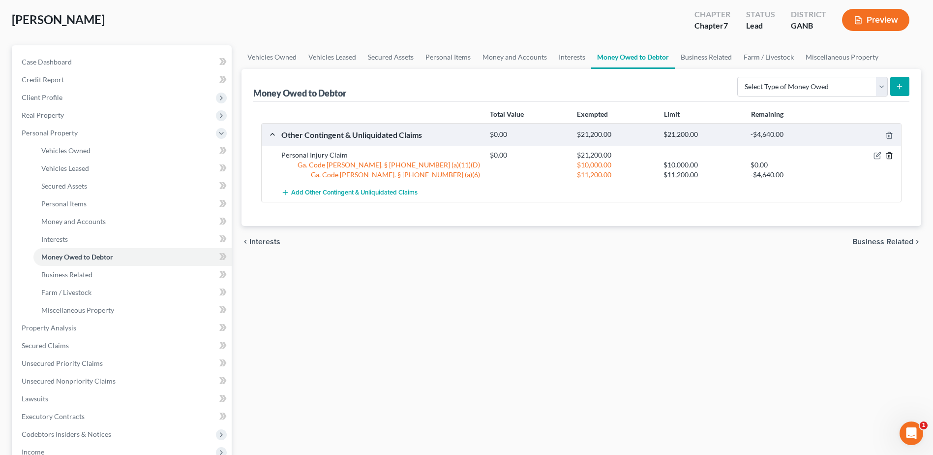
click at [891, 153] on polyline "button" at bounding box center [890, 153] width 6 height 0
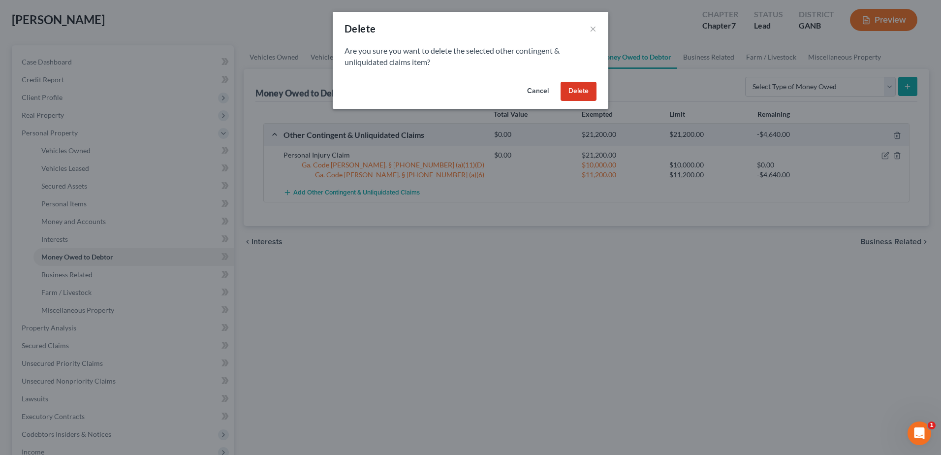
click at [538, 90] on button "Cancel" at bounding box center [537, 92] width 37 height 20
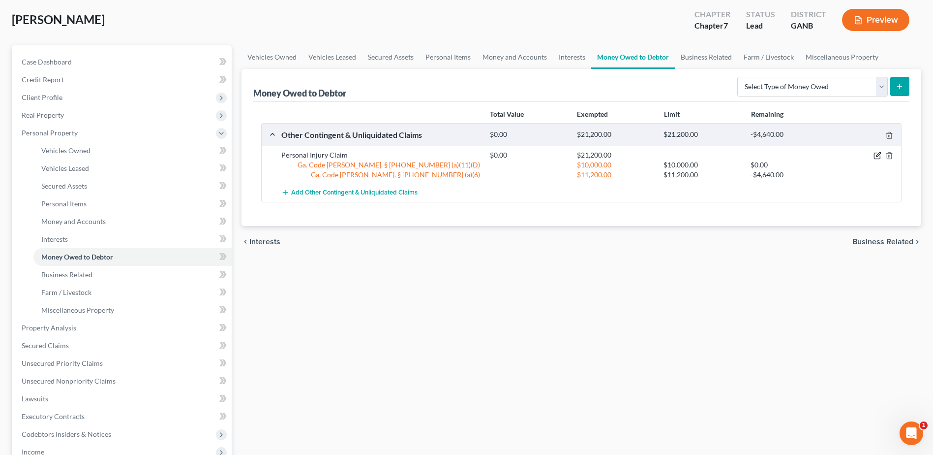
click at [876, 156] on icon "button" at bounding box center [878, 156] width 8 height 8
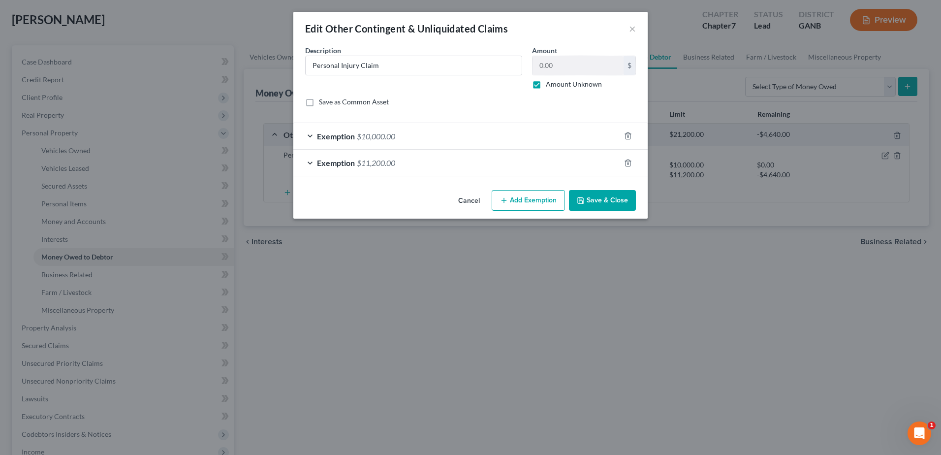
click at [546, 86] on label "Amount Unknown" at bounding box center [574, 84] width 56 height 10
click at [550, 86] on input "Amount Unknown" at bounding box center [553, 82] width 6 height 6
checkbox input "false"
click at [553, 70] on input "0.00" at bounding box center [577, 65] width 91 height 19
type input "12,000"
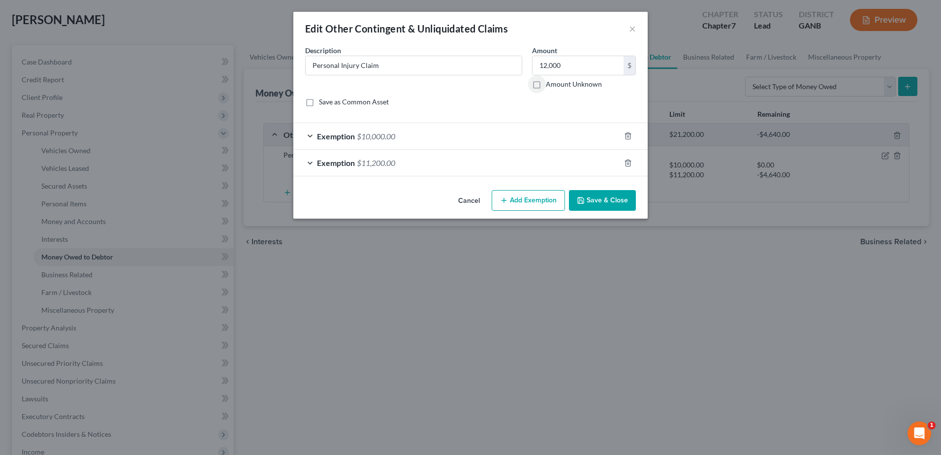
click at [379, 162] on span "$11,200.00" at bounding box center [376, 162] width 38 height 9
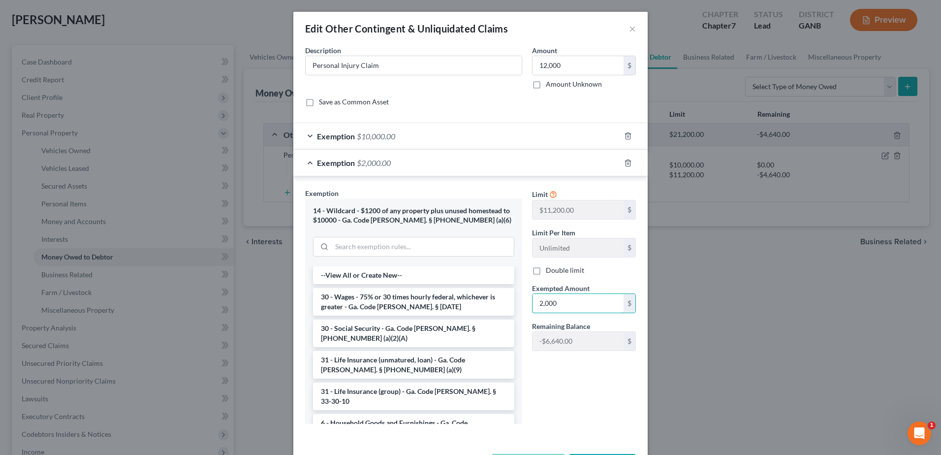
type input "2,000"
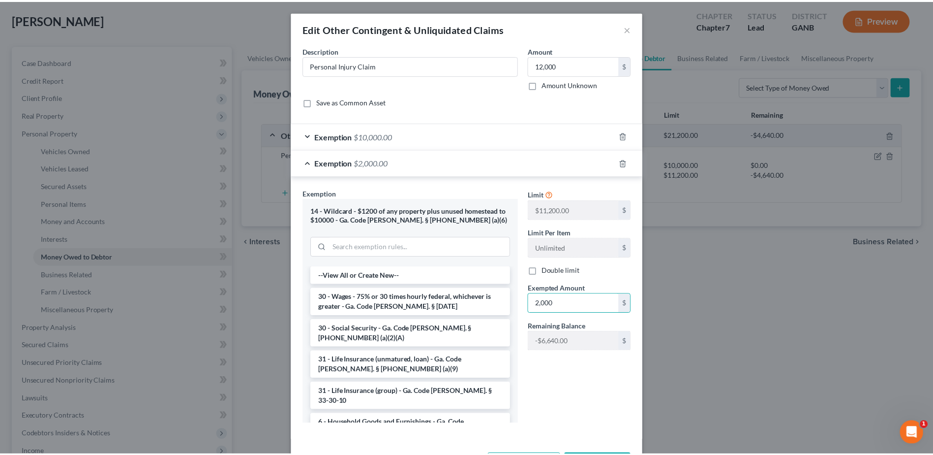
scroll to position [19, 0]
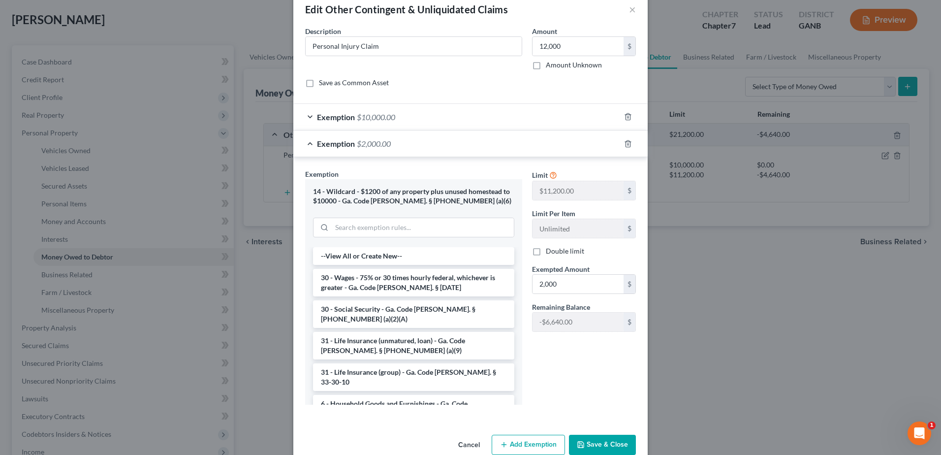
click at [610, 440] on button "Save & Close" at bounding box center [602, 444] width 67 height 21
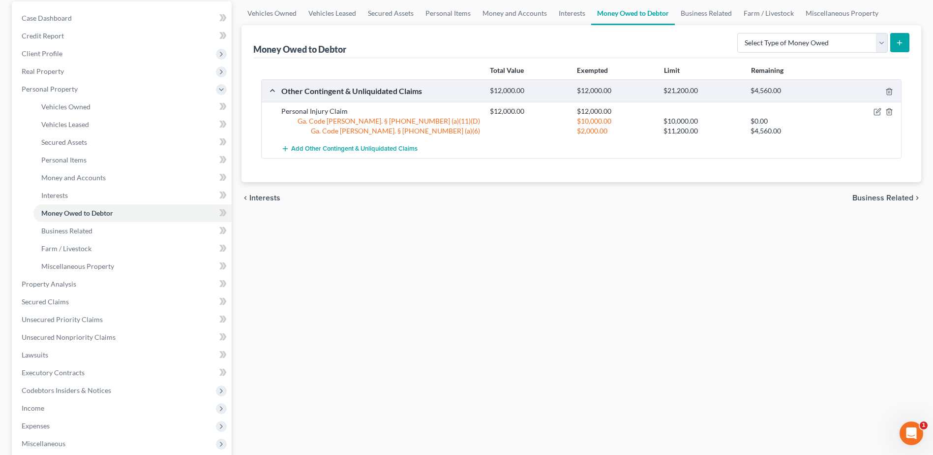
scroll to position [148, 0]
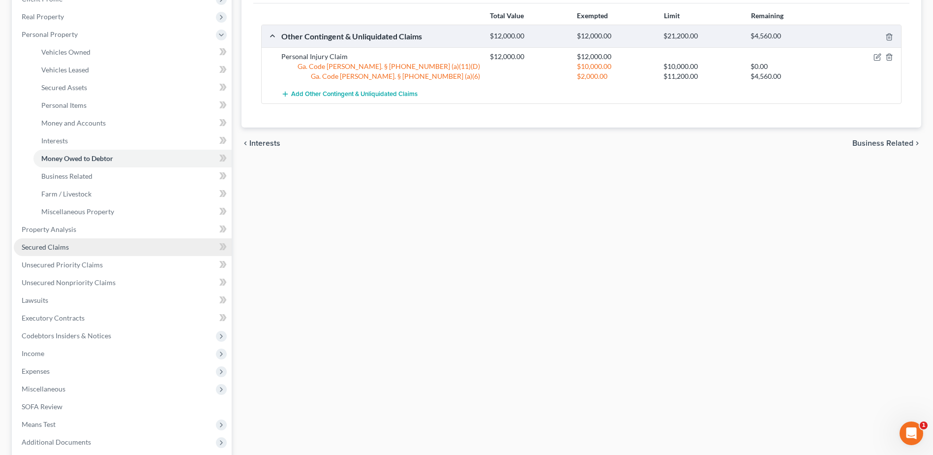
click at [57, 251] on link "Secured Claims" at bounding box center [123, 247] width 218 height 18
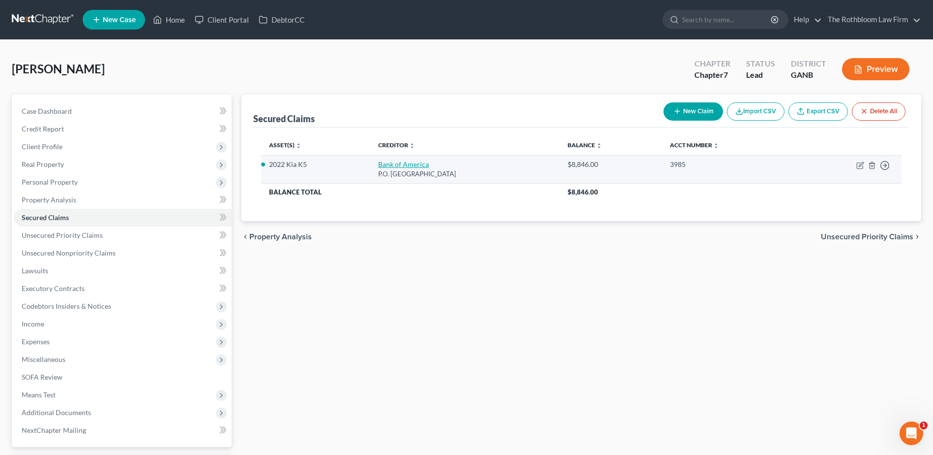
click at [389, 161] on link "Bank of America" at bounding box center [403, 164] width 51 height 8
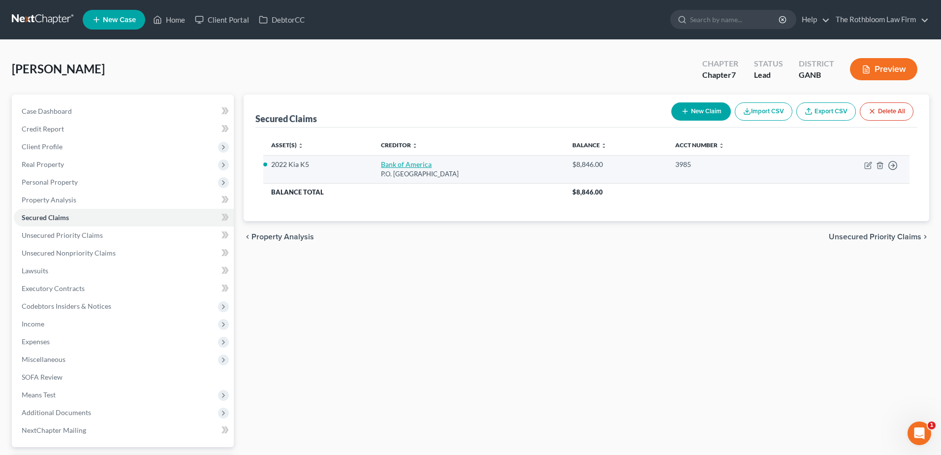
select select "9"
select select "2"
select select "0"
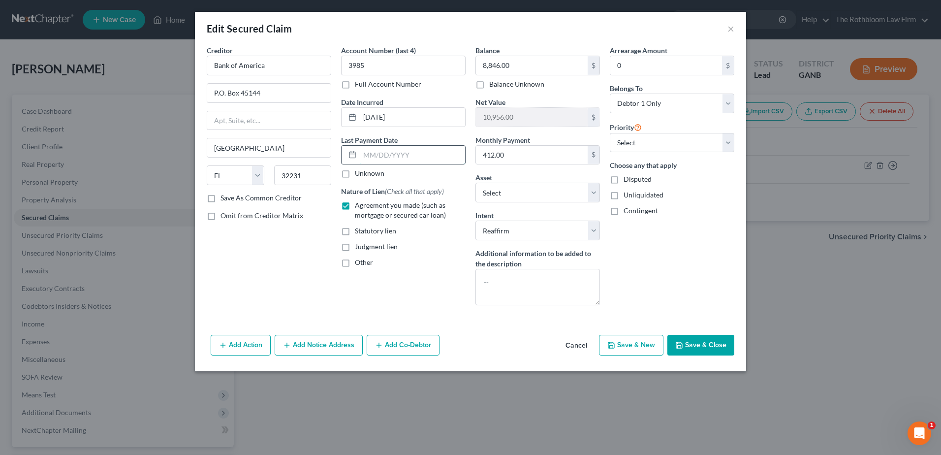
click at [382, 155] on input "text" at bounding box center [412, 155] width 105 height 19
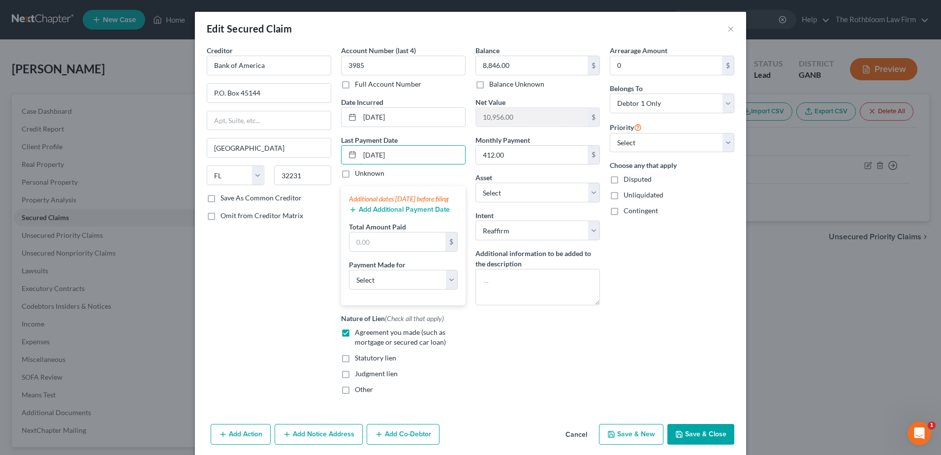
type input "10/01/2025"
click at [358, 225] on div "Additional dates within 90 days before filing Add Additional Payment Date Total…" at bounding box center [403, 245] width 124 height 119
click at [362, 214] on button "Add Additional Payment Date" at bounding box center [399, 210] width 101 height 8
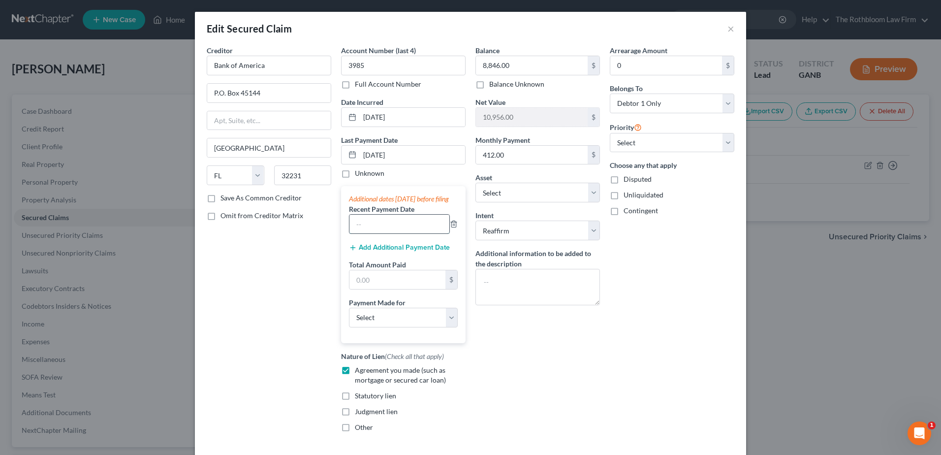
click at [362, 233] on input "text" at bounding box center [399, 223] width 100 height 19
type input "09/2025"
click at [362, 251] on button "Add Additional Payment Date" at bounding box center [399, 248] width 101 height 8
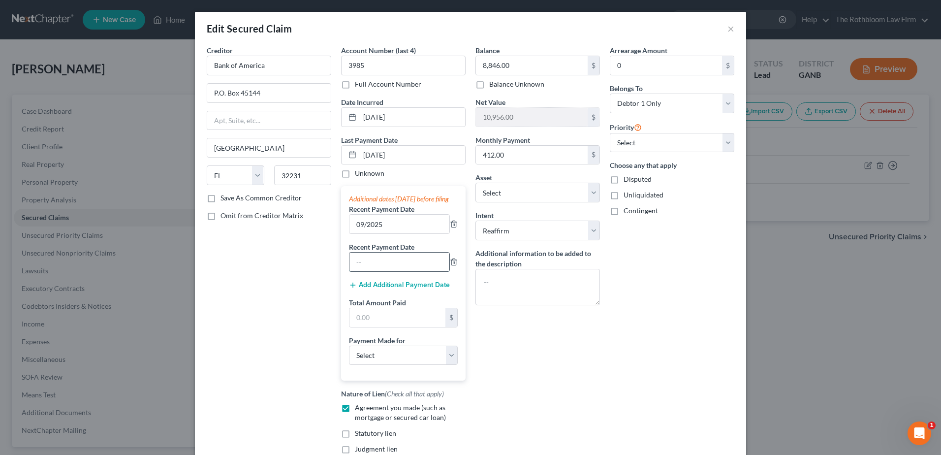
click at [362, 263] on input "text" at bounding box center [399, 261] width 100 height 19
type input "08/2025"
click at [358, 327] on input "text" at bounding box center [397, 317] width 96 height 19
type input "1,236"
click at [361, 362] on select "Select Car Credit Card Loan Repayment Mortgage Other Suppliers Or Vendors" at bounding box center [403, 355] width 109 height 20
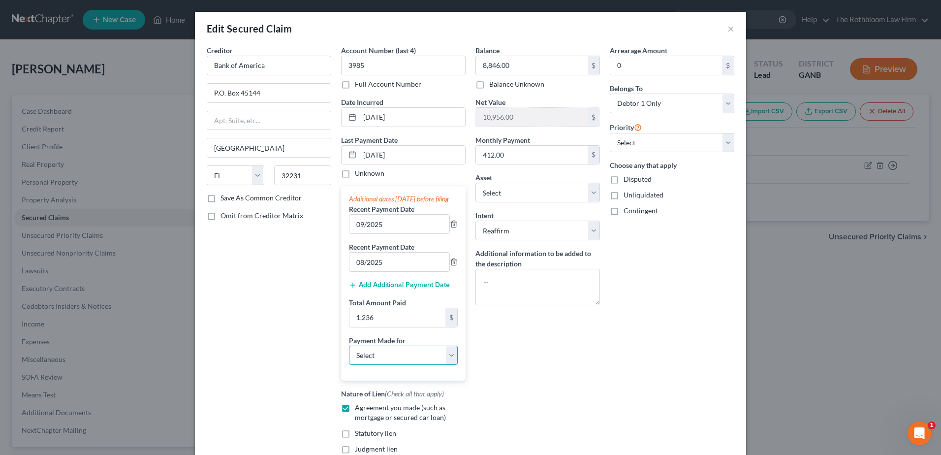
select select "0"
click at [349, 355] on select "Select Car Credit Card Loan Repayment Mortgage Other Suppliers Or Vendors" at bounding box center [403, 355] width 109 height 20
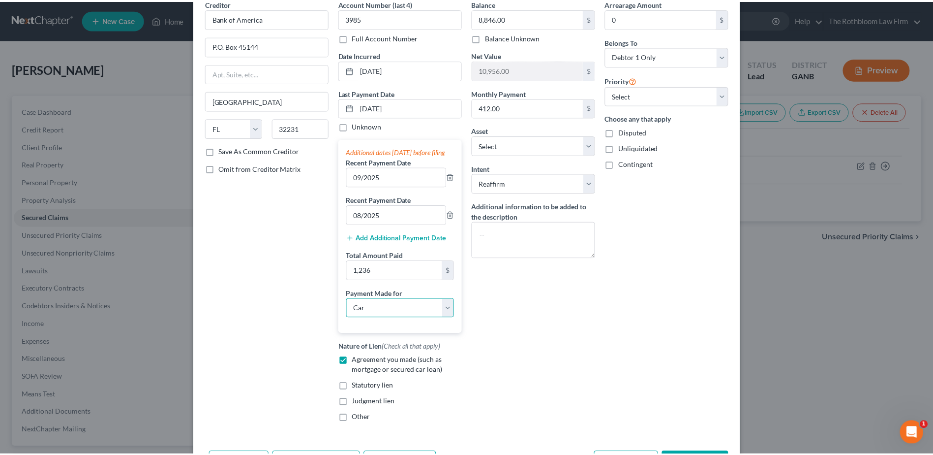
scroll to position [102, 0]
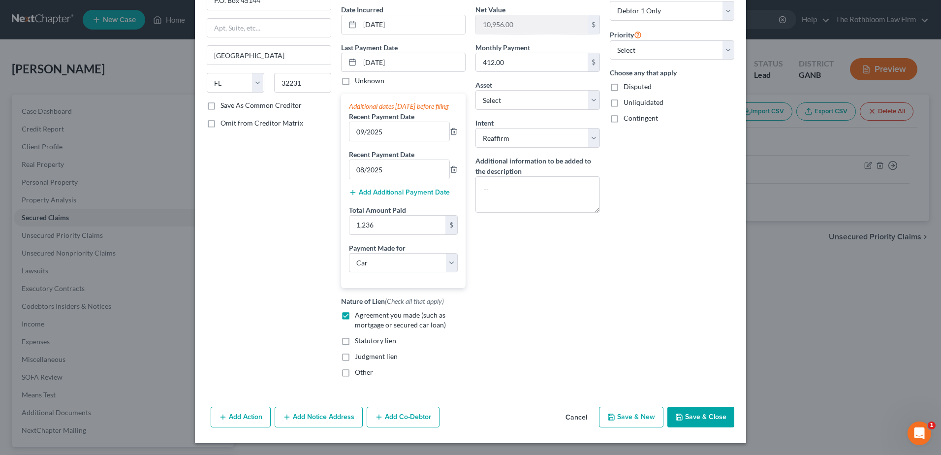
click at [689, 414] on button "Save & Close" at bounding box center [700, 416] width 67 height 21
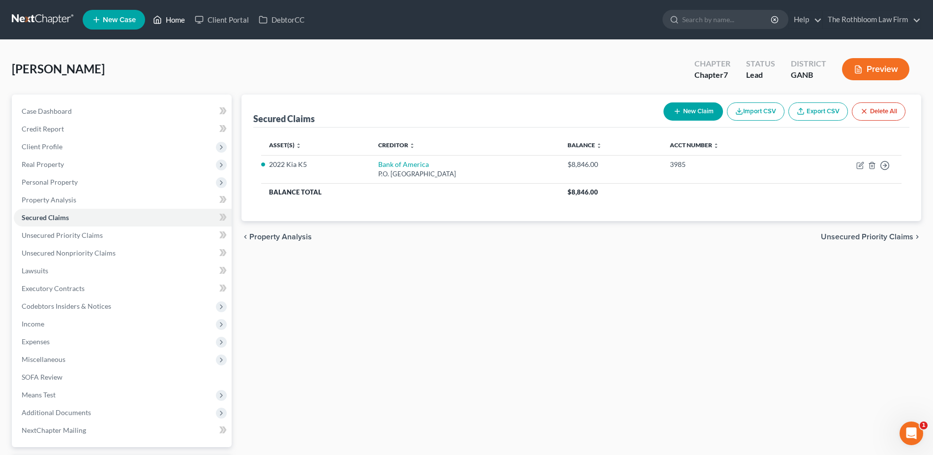
click at [176, 24] on link "Home" at bounding box center [169, 20] width 42 height 18
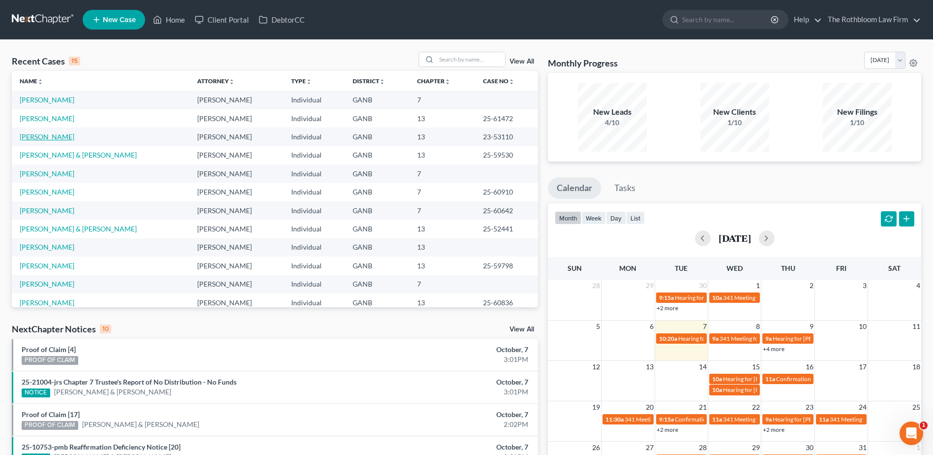
click at [53, 136] on link "[PERSON_NAME]" at bounding box center [47, 136] width 55 height 8
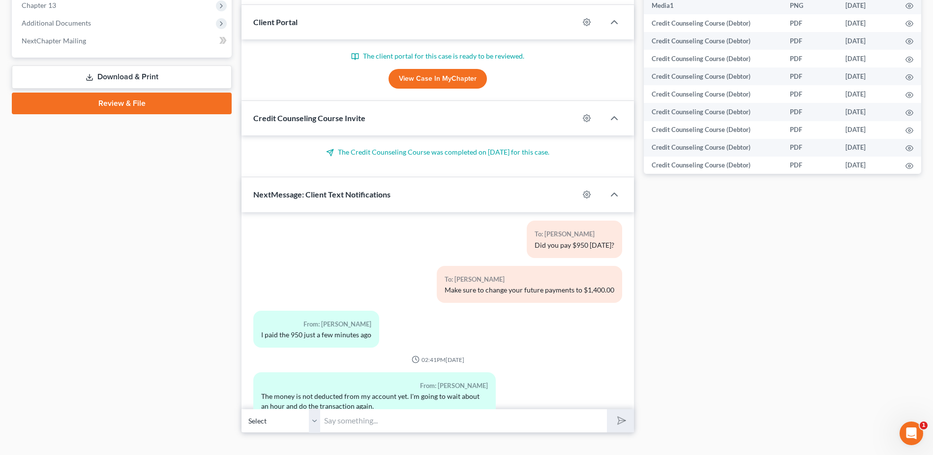
scroll to position [422, 0]
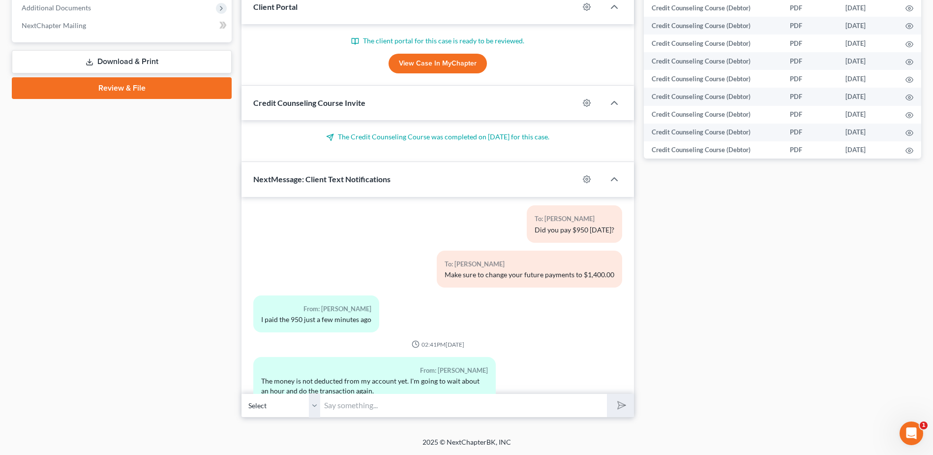
click at [372, 397] on input "text" at bounding box center [463, 405] width 287 height 24
type input "OK, send me the receipt again also."
click at [618, 403] on icon "submit" at bounding box center [620, 405] width 14 height 14
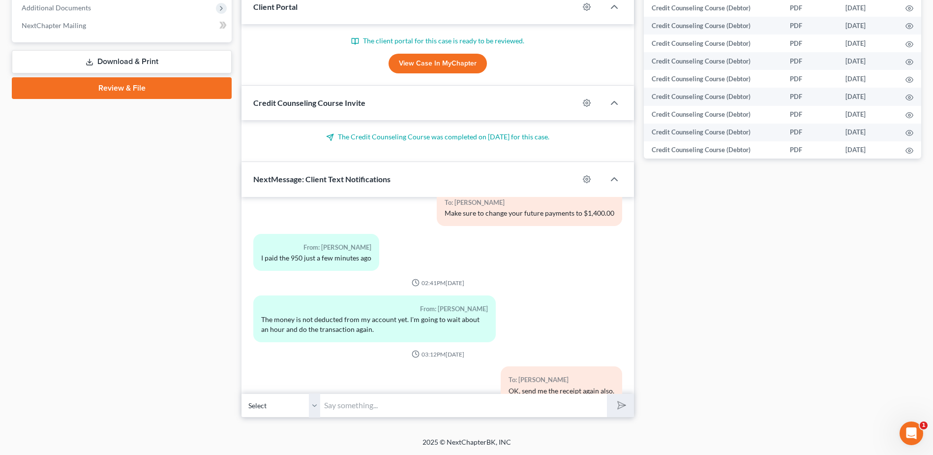
scroll to position [4868, 0]
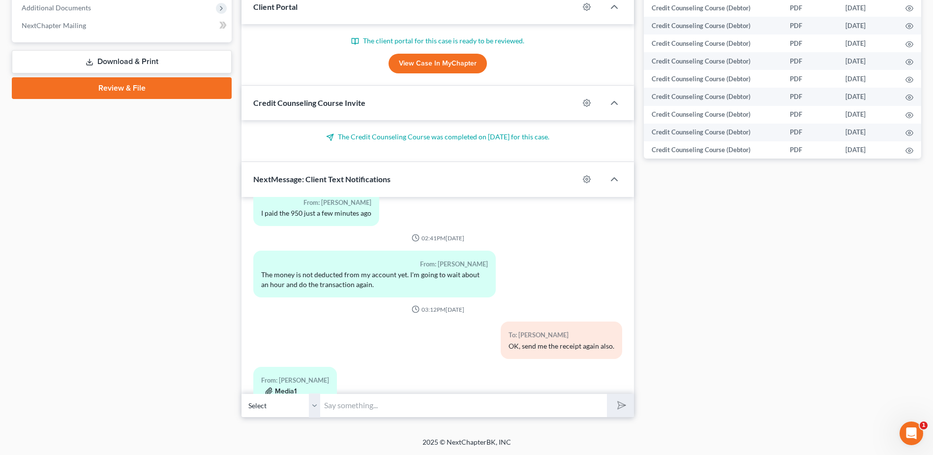
click at [282, 387] on button "Media1" at bounding box center [280, 391] width 31 height 8
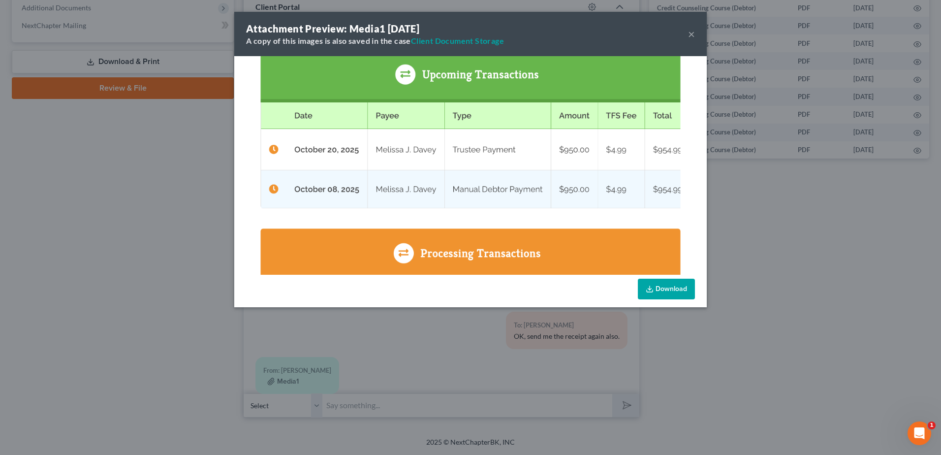
click at [671, 292] on link "Download" at bounding box center [666, 288] width 57 height 21
click at [689, 36] on button "×" at bounding box center [691, 34] width 7 height 12
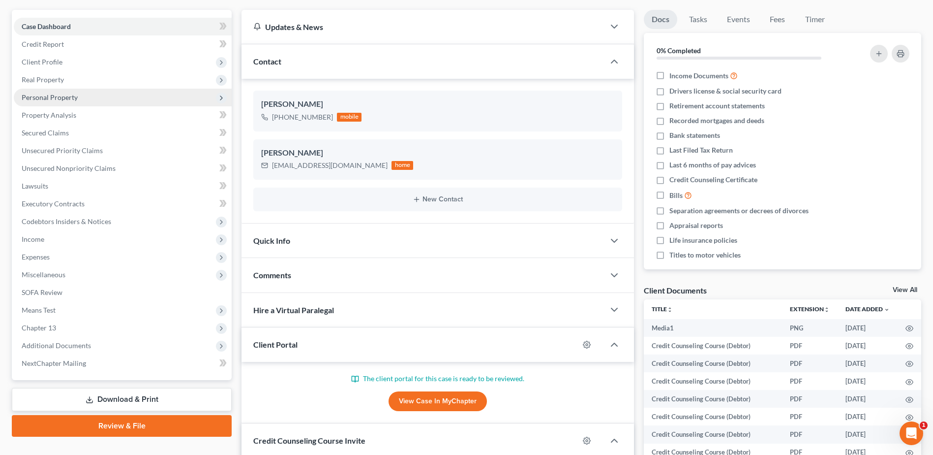
scroll to position [0, 0]
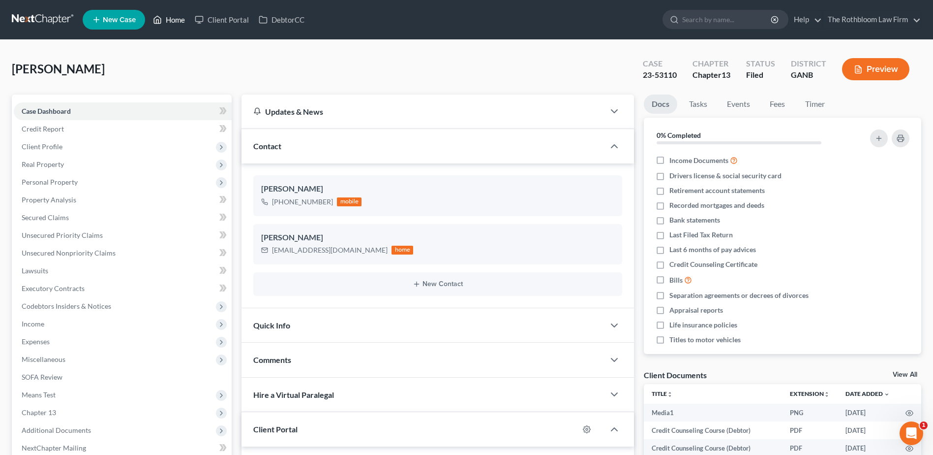
click at [176, 21] on link "Home" at bounding box center [169, 20] width 42 height 18
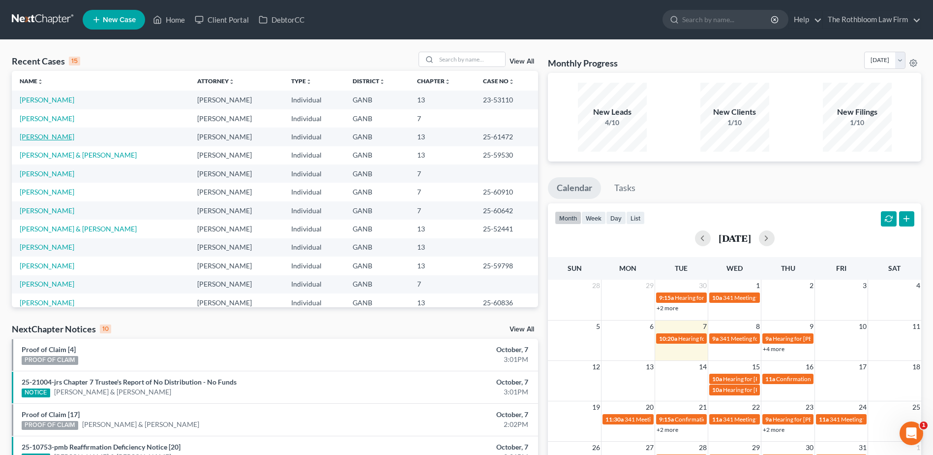
click at [54, 137] on link "[PERSON_NAME]" at bounding box center [47, 136] width 55 height 8
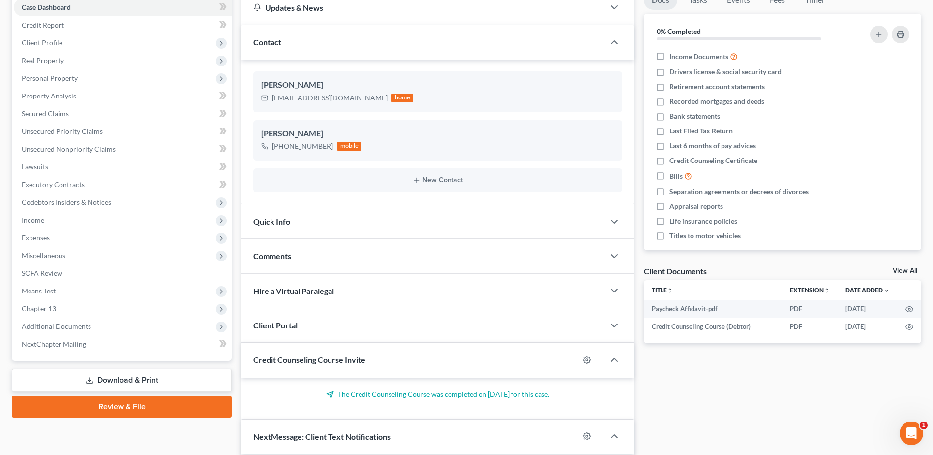
scroll to position [197, 0]
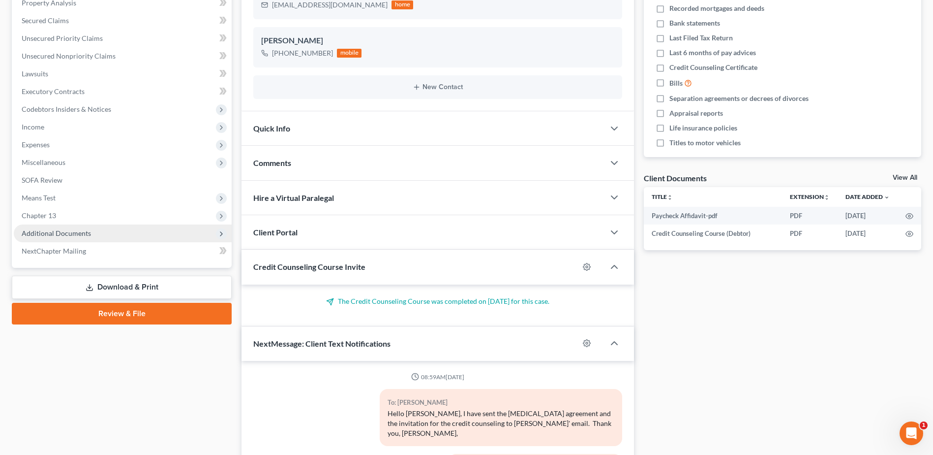
click at [73, 231] on span "Additional Documents" at bounding box center [56, 233] width 69 height 8
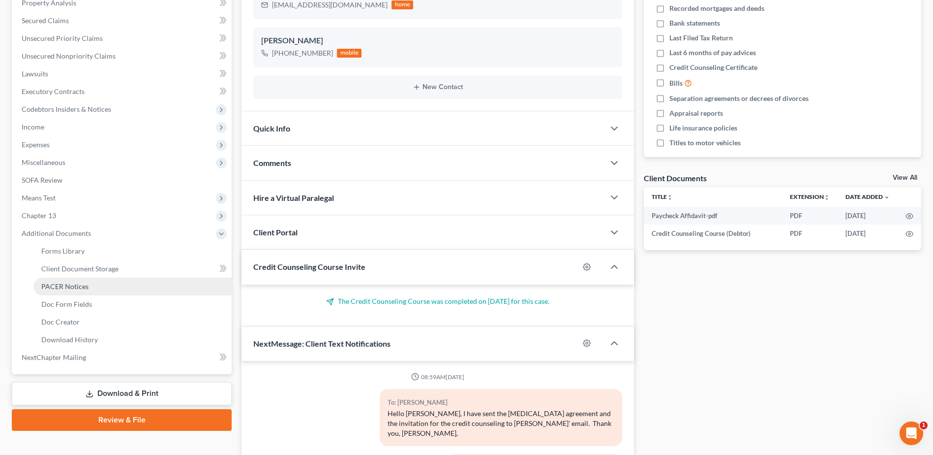
click at [69, 288] on span "PACER Notices" at bounding box center [64, 286] width 47 height 8
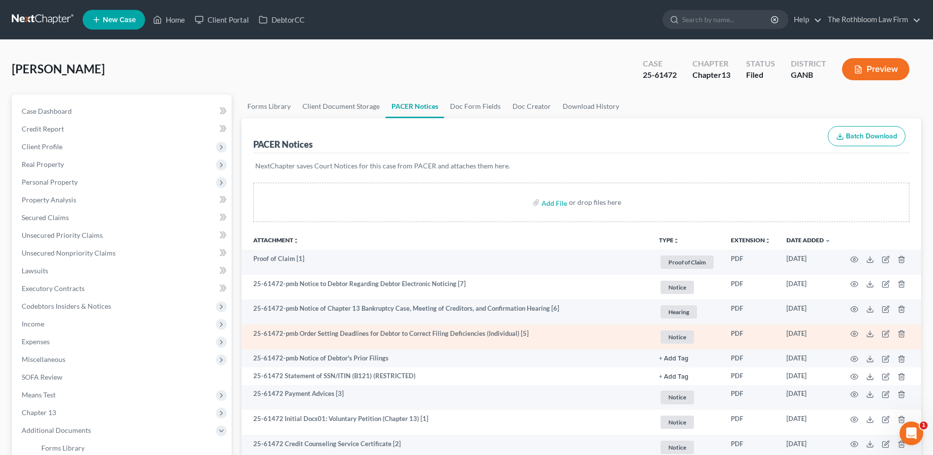
scroll to position [197, 0]
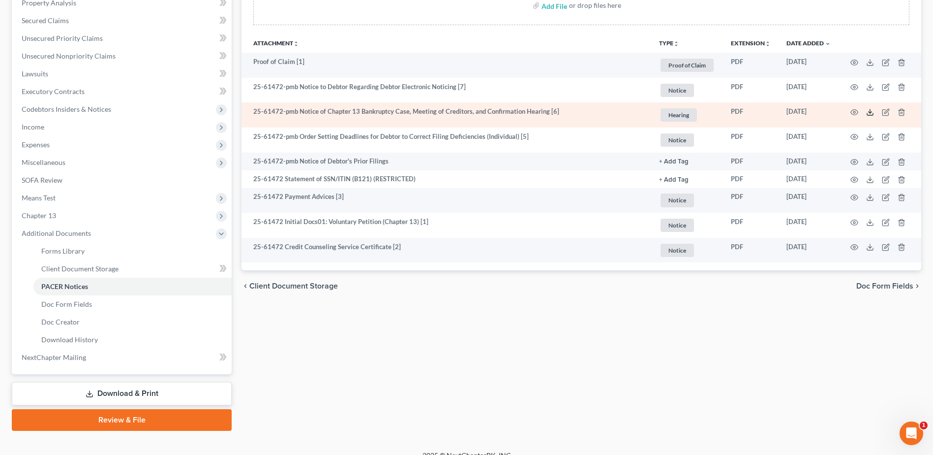
click at [869, 112] on polyline at bounding box center [870, 112] width 3 height 1
